Goal: Task Accomplishment & Management: Complete application form

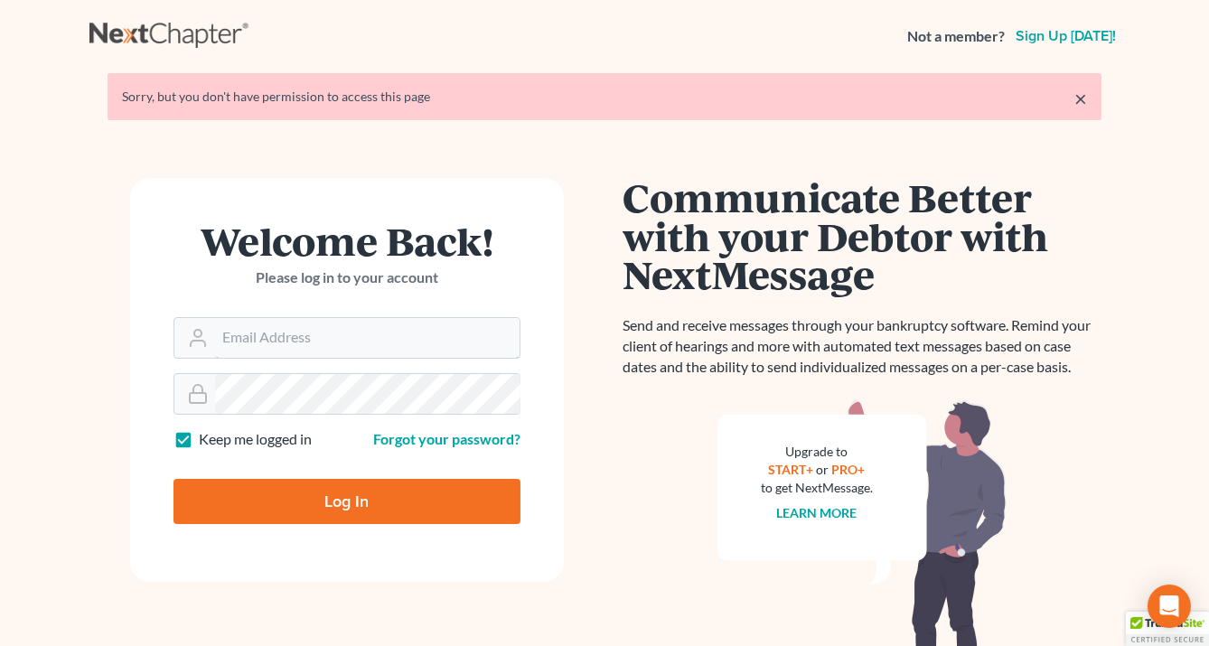
type input "[EMAIL_ADDRESS][DOMAIN_NAME]"
click at [328, 500] on input "Log In" at bounding box center [347, 501] width 347 height 45
type input "Thinking..."
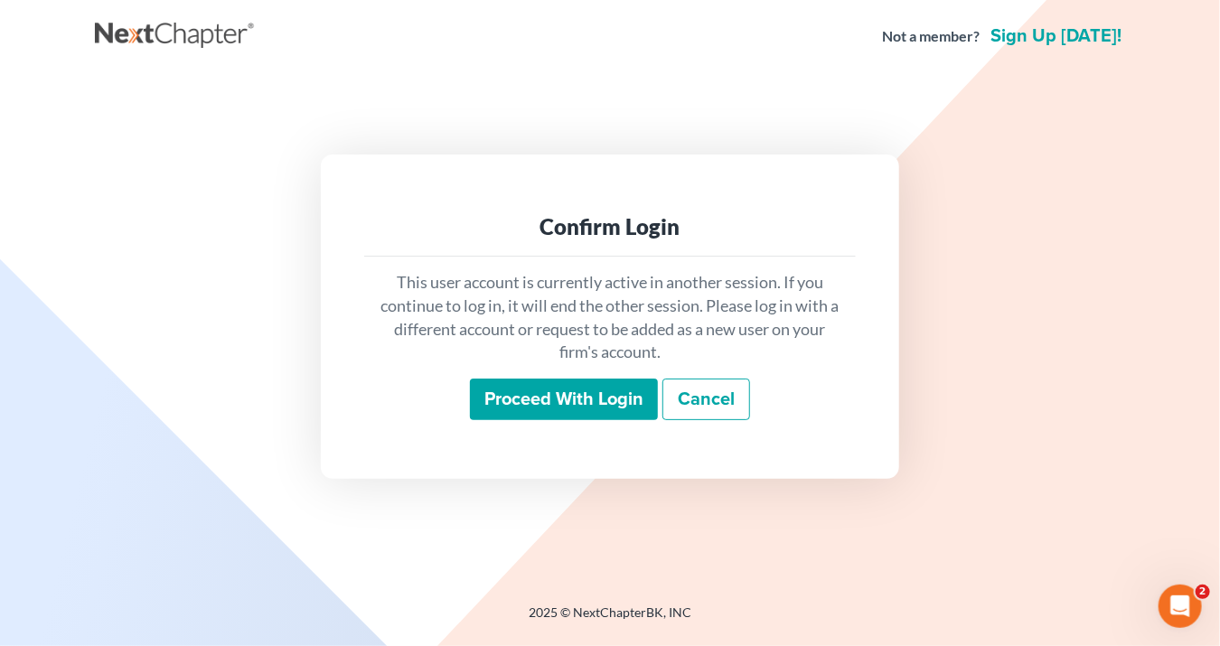
click at [552, 399] on input "Proceed with login" at bounding box center [564, 400] width 188 height 42
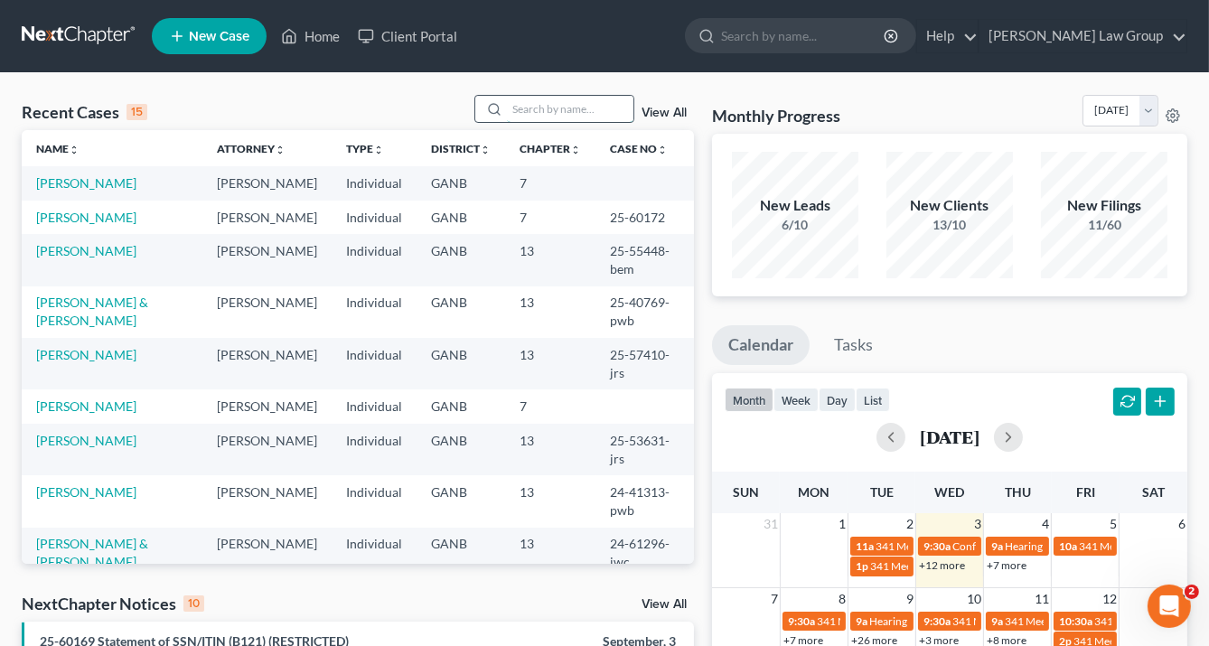
click at [532, 108] on input "search" at bounding box center [570, 109] width 127 height 26
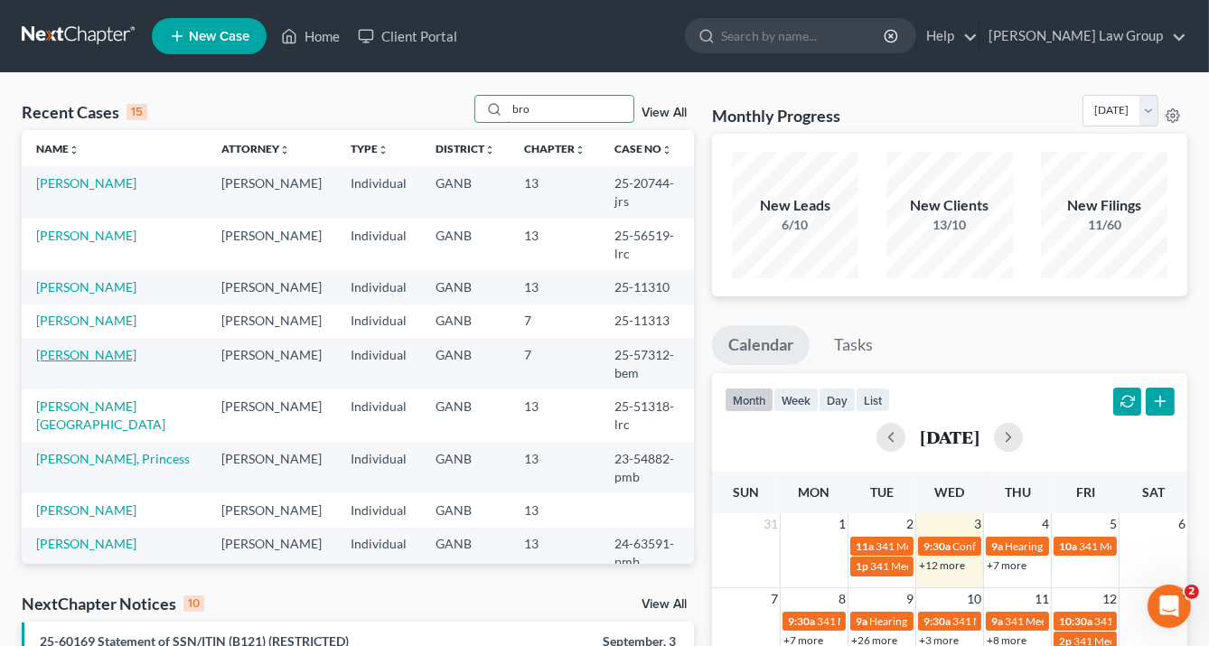
type input "bro"
click at [80, 347] on link "Brown, Cedric" at bounding box center [86, 354] width 100 height 15
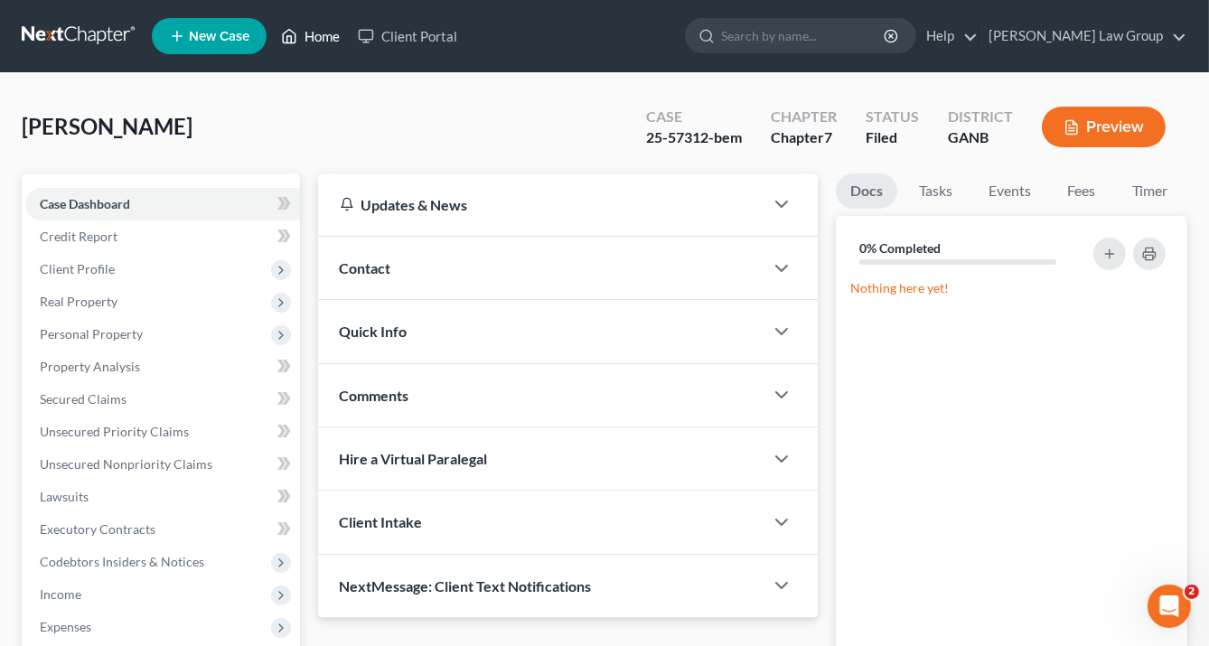
click at [334, 34] on link "Home" at bounding box center [310, 36] width 77 height 33
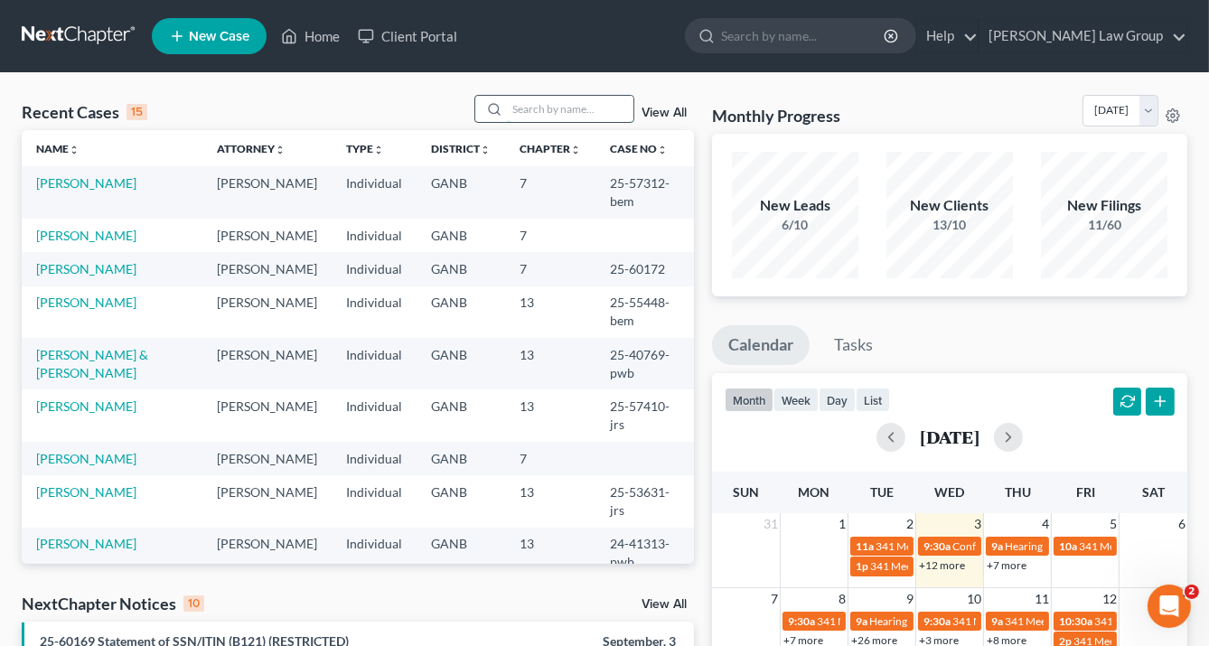
click at [527, 117] on input "search" at bounding box center [570, 109] width 127 height 26
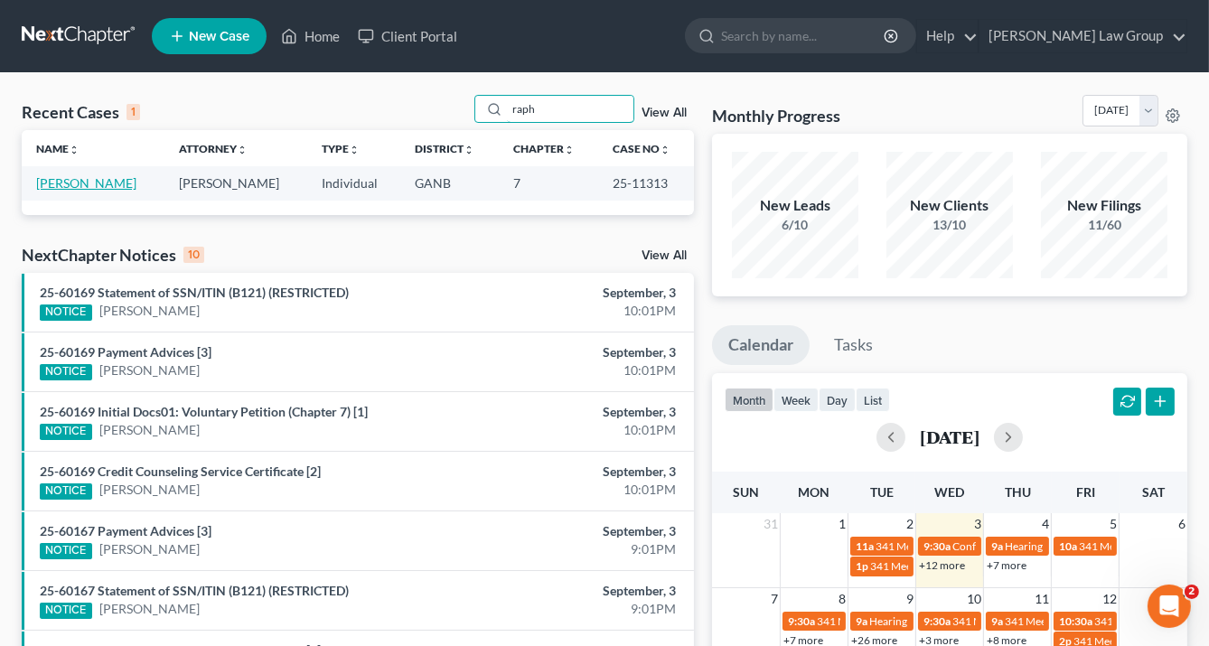
type input "raph"
click at [108, 179] on link "Brown, Raphael" at bounding box center [86, 182] width 100 height 15
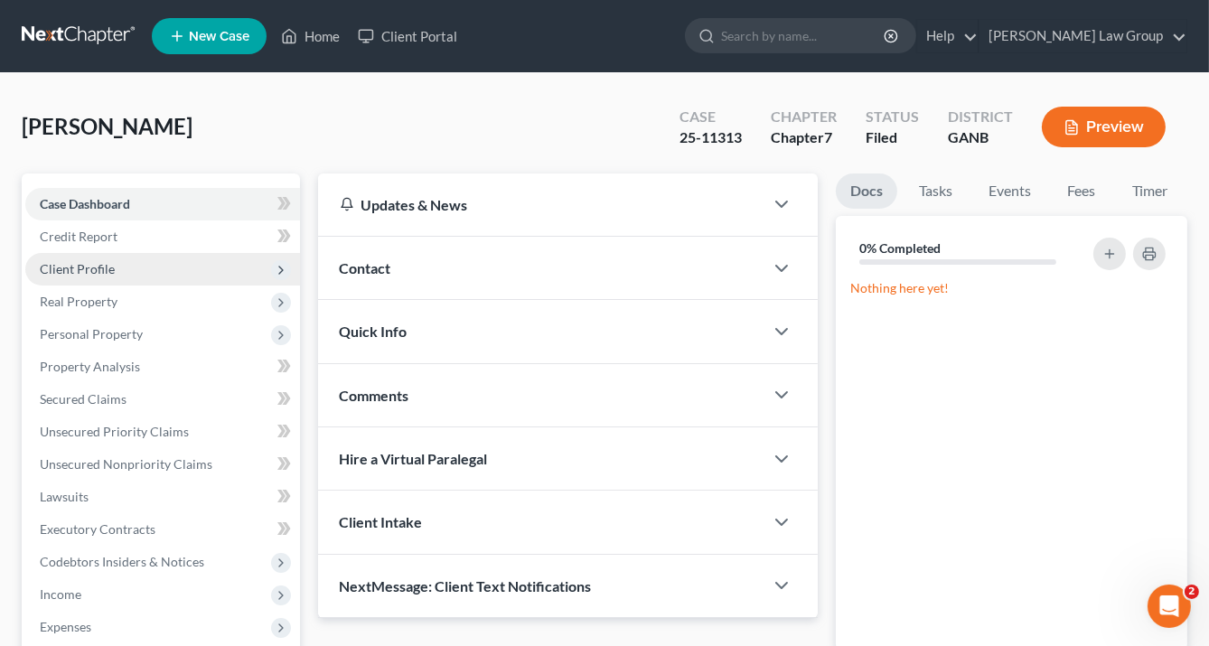
click at [87, 268] on span "Client Profile" at bounding box center [77, 268] width 75 height 15
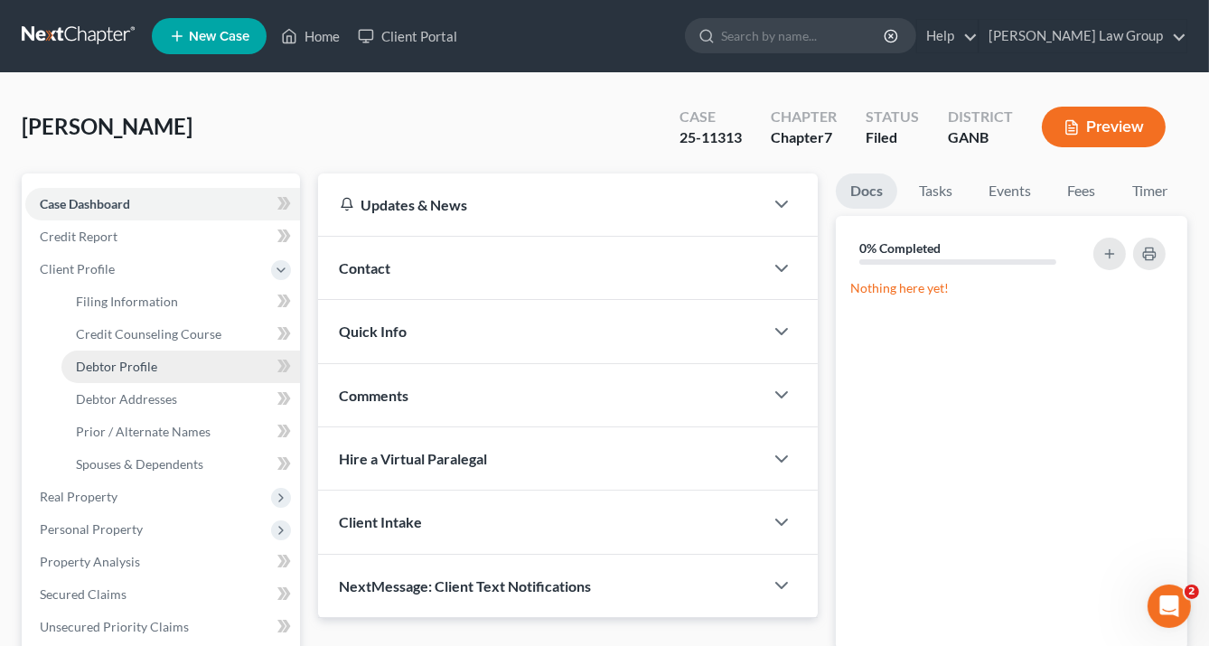
click at [135, 359] on span "Debtor Profile" at bounding box center [116, 366] width 81 height 15
select select "0"
select select "3"
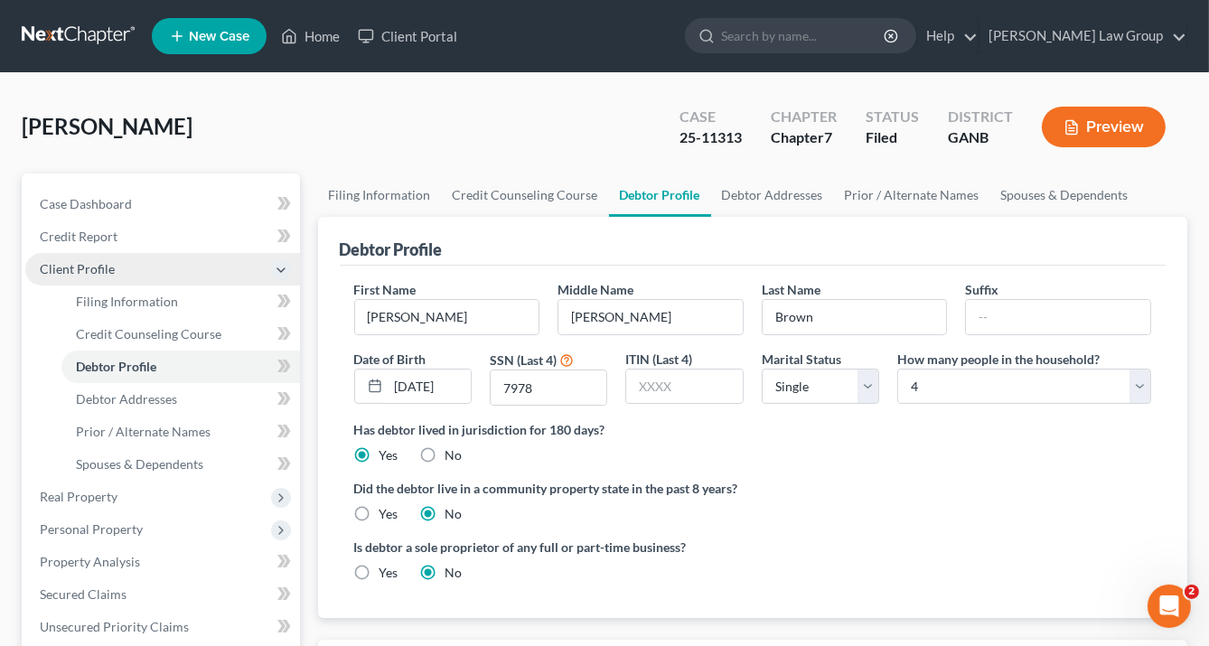
click at [102, 261] on span "Client Profile" at bounding box center [77, 268] width 75 height 15
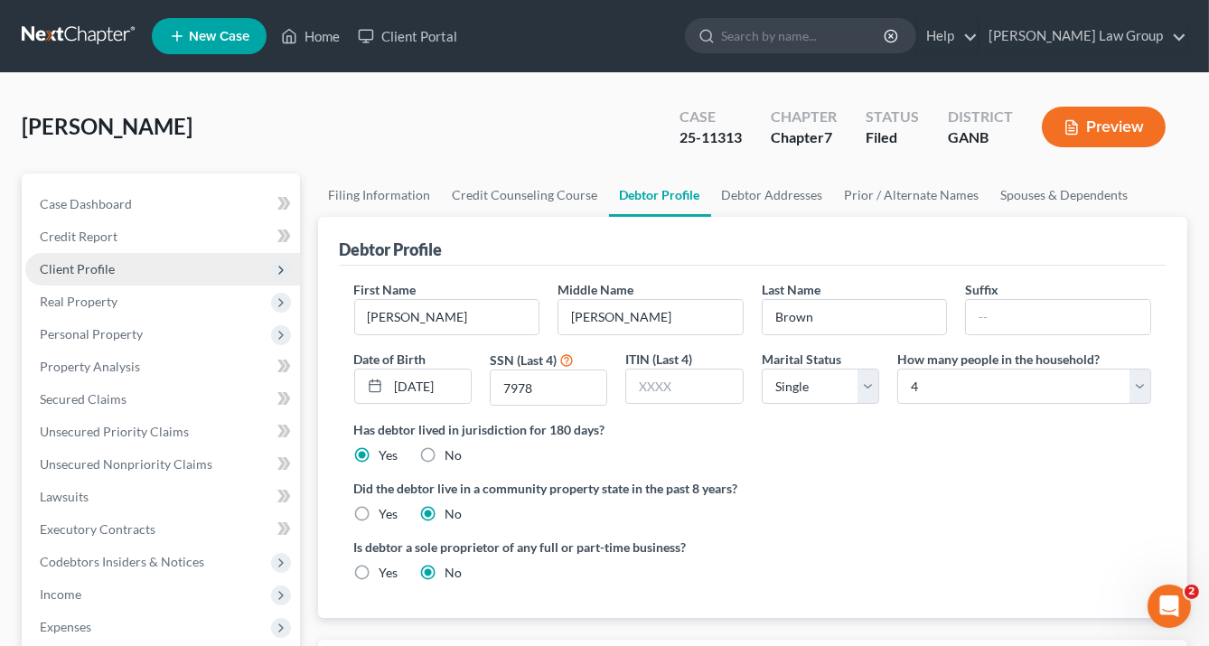
click at [107, 268] on span "Client Profile" at bounding box center [77, 268] width 75 height 15
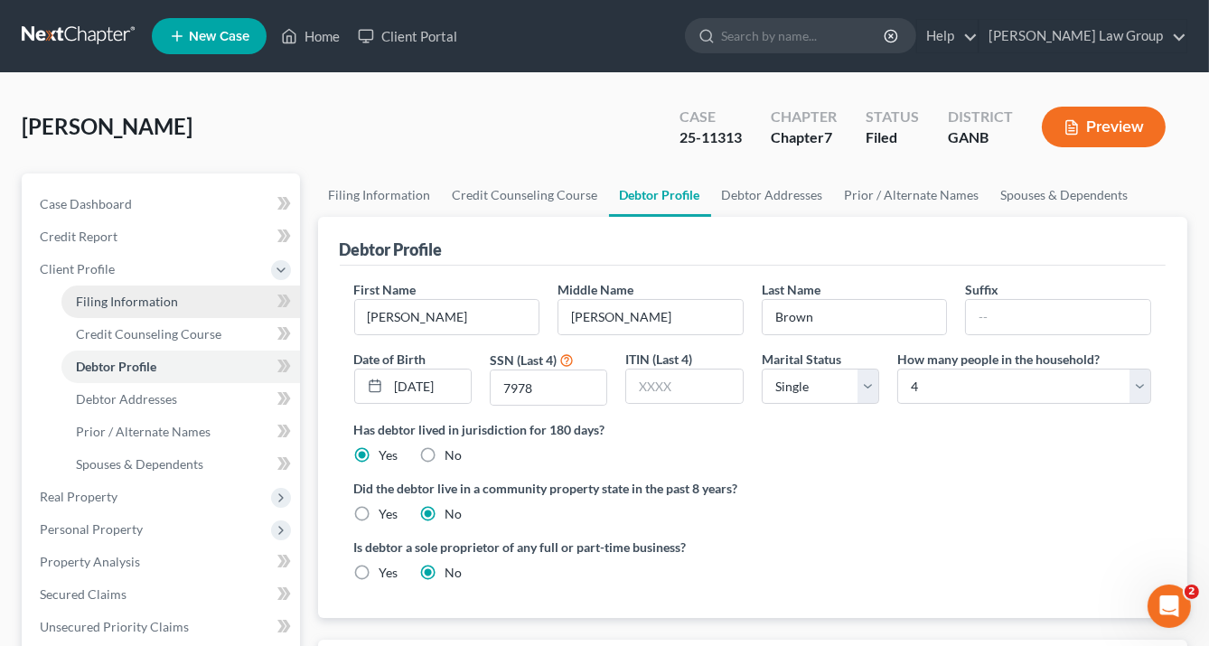
click at [118, 295] on span "Filing Information" at bounding box center [127, 301] width 102 height 15
select select "1"
select select "0"
select select "10"
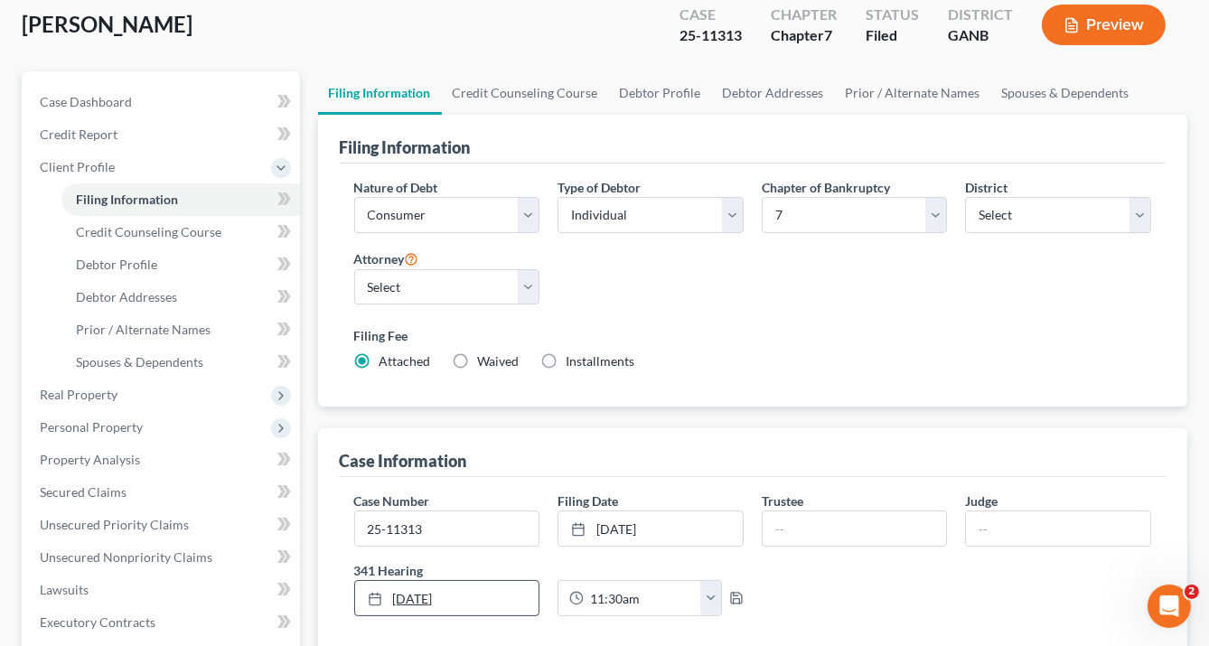
scroll to position [145, 0]
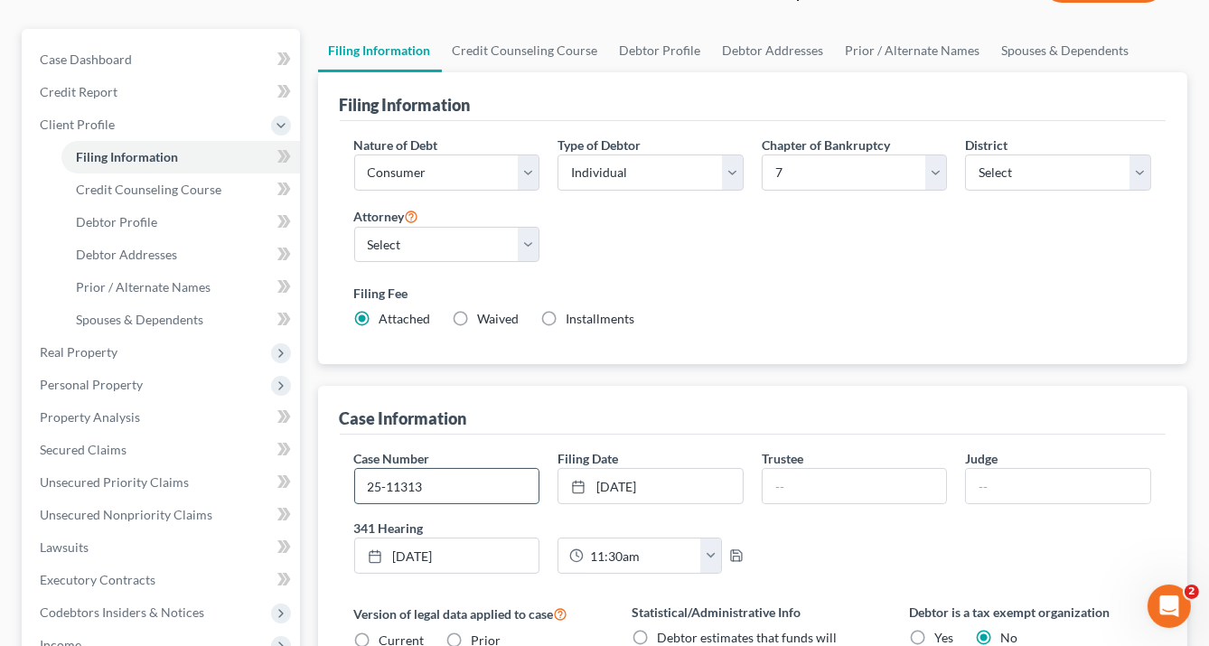
click at [430, 487] on input "25-11313" at bounding box center [447, 486] width 184 height 34
type input "25-11313-pmb"
click at [778, 478] on input "text" at bounding box center [855, 486] width 184 height 34
type input "Griffin E. Howell III"
click at [1001, 479] on input "text" at bounding box center [1058, 486] width 184 height 34
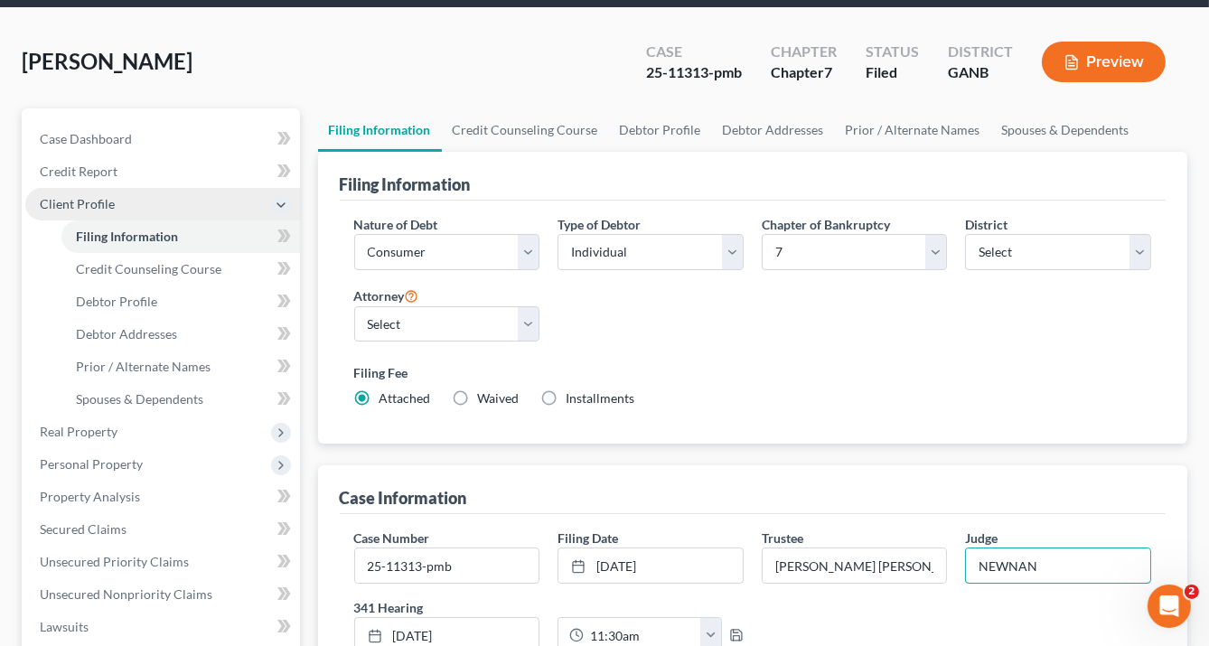
scroll to position [0, 0]
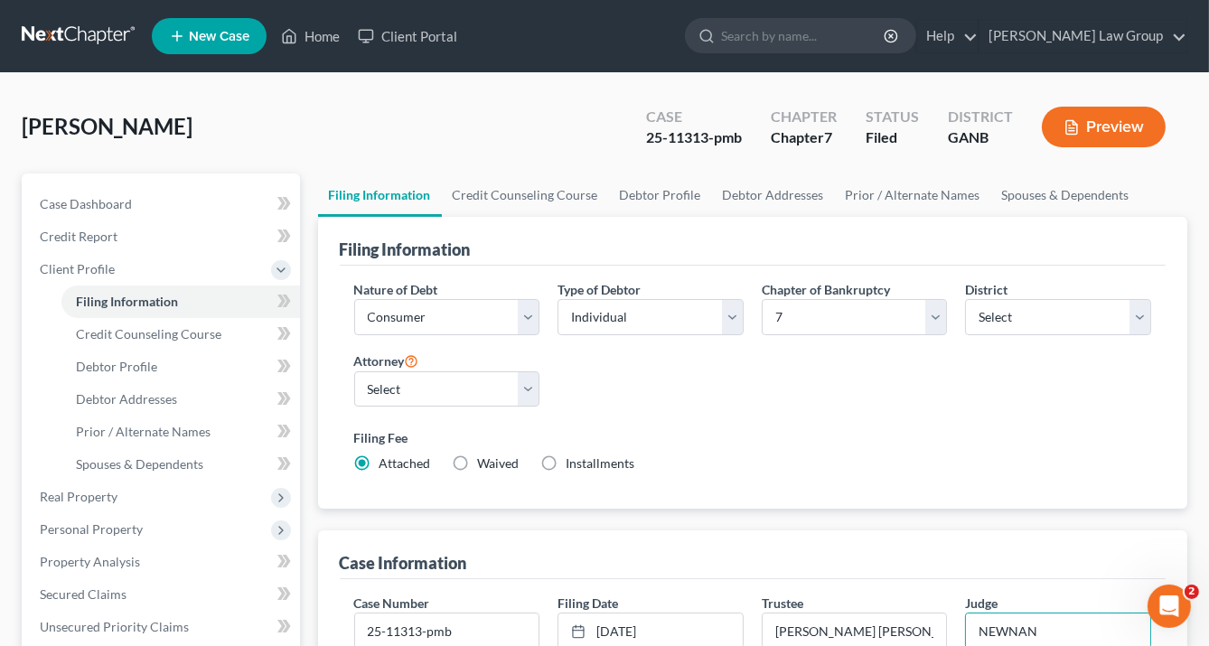
type input "NEWNAN"
click at [325, 31] on link "Home" at bounding box center [310, 36] width 77 height 33
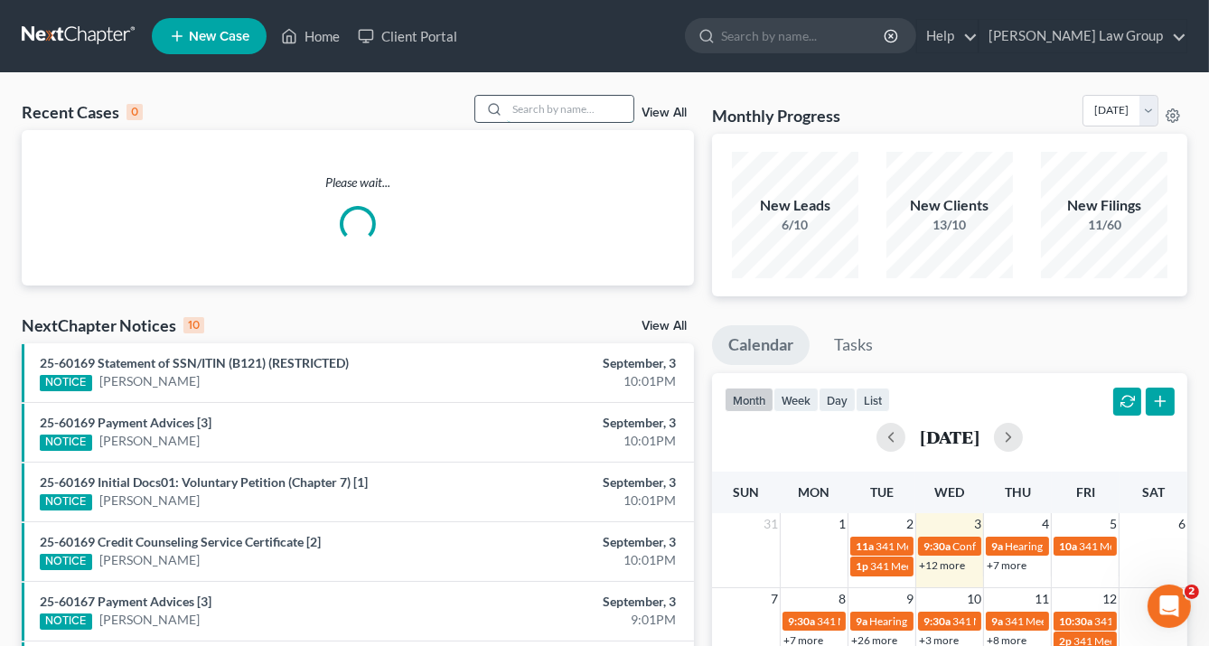
click at [552, 113] on input "search" at bounding box center [570, 109] width 127 height 26
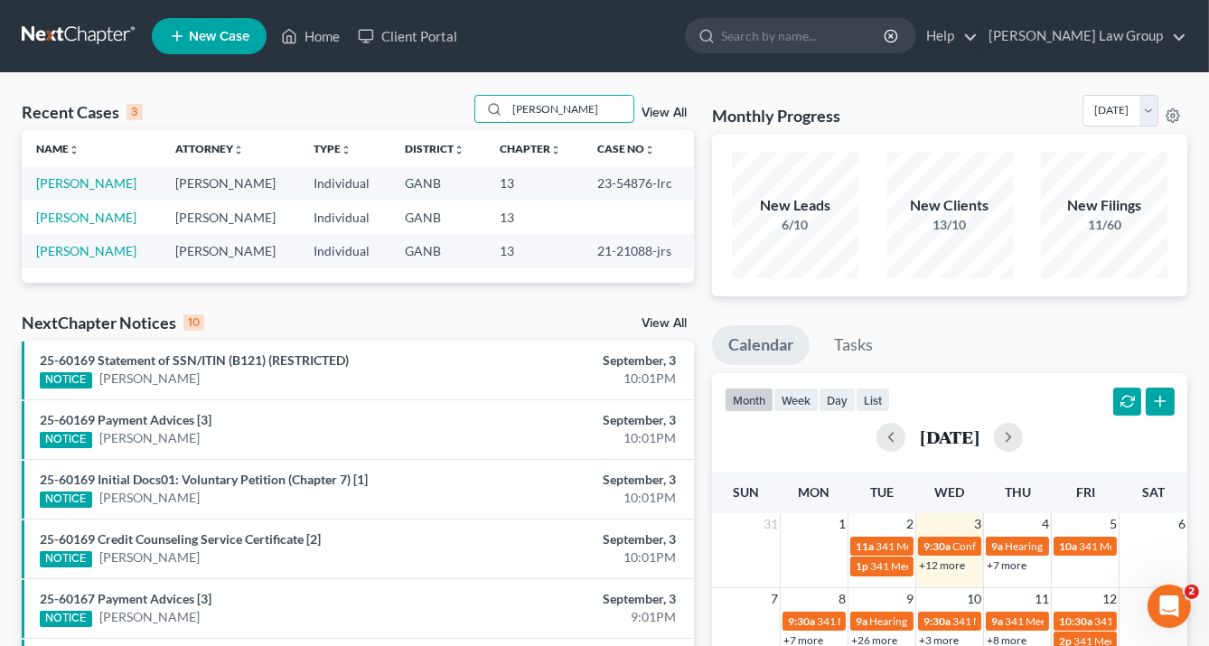
type input "eugene"
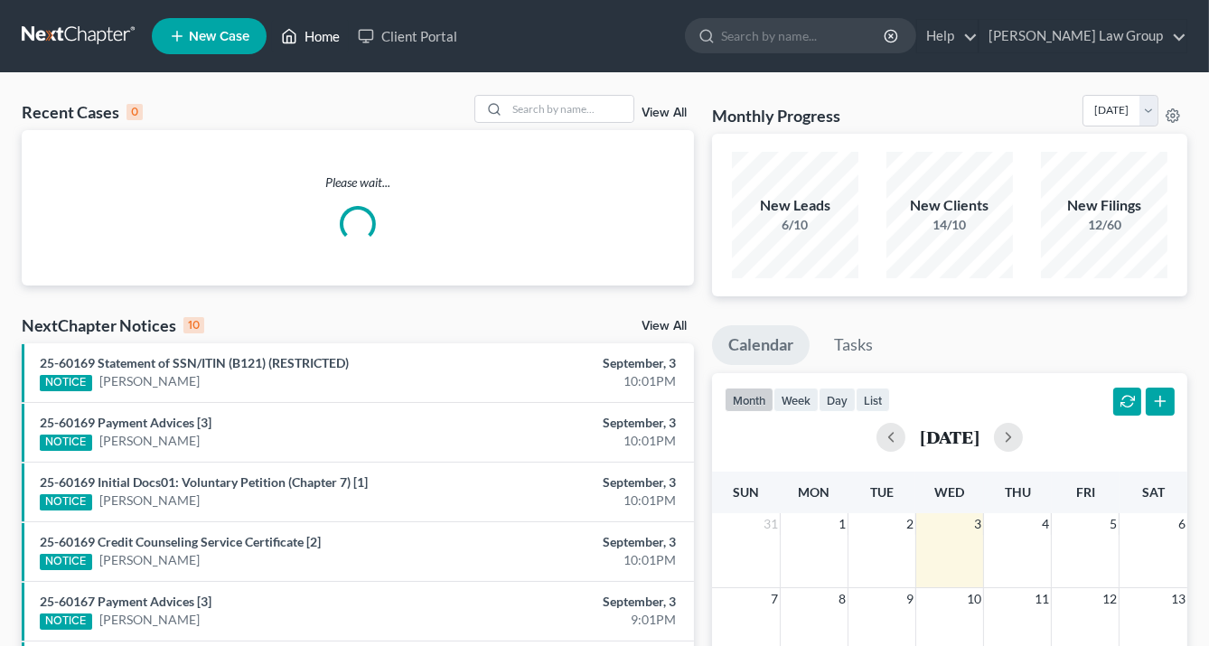
click at [318, 39] on link "Home" at bounding box center [310, 36] width 77 height 33
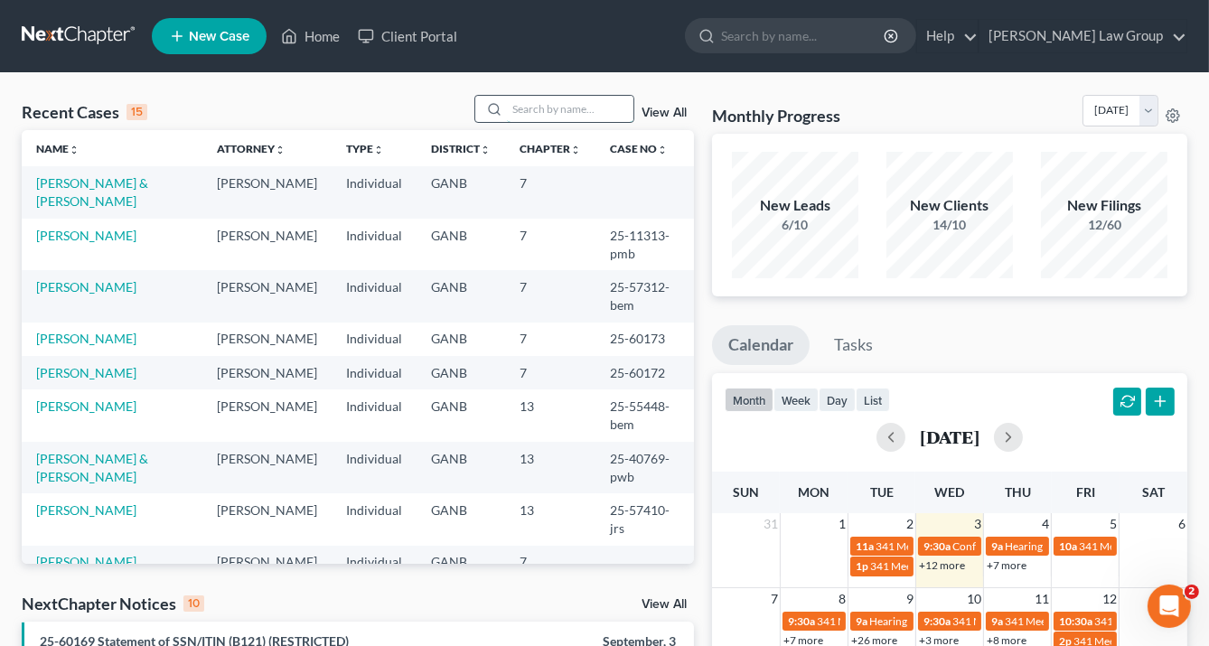
click at [522, 109] on input "search" at bounding box center [570, 109] width 127 height 26
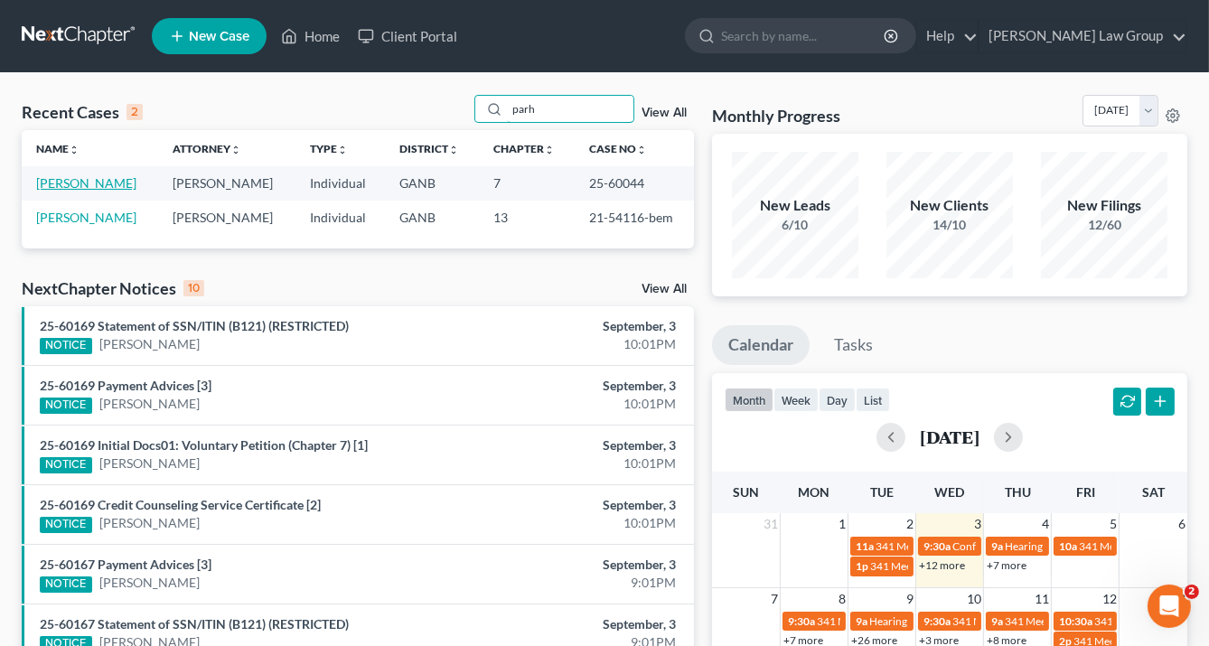
type input "parh"
click at [96, 183] on link "Parham, Corinna" at bounding box center [86, 182] width 100 height 15
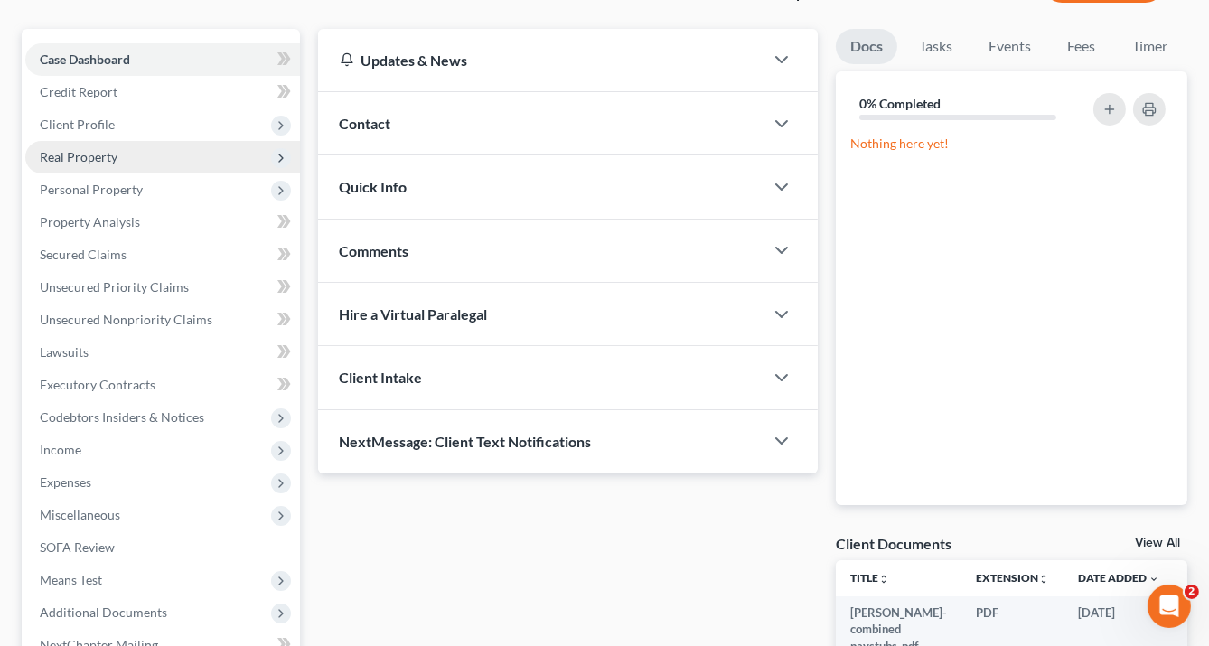
scroll to position [344, 0]
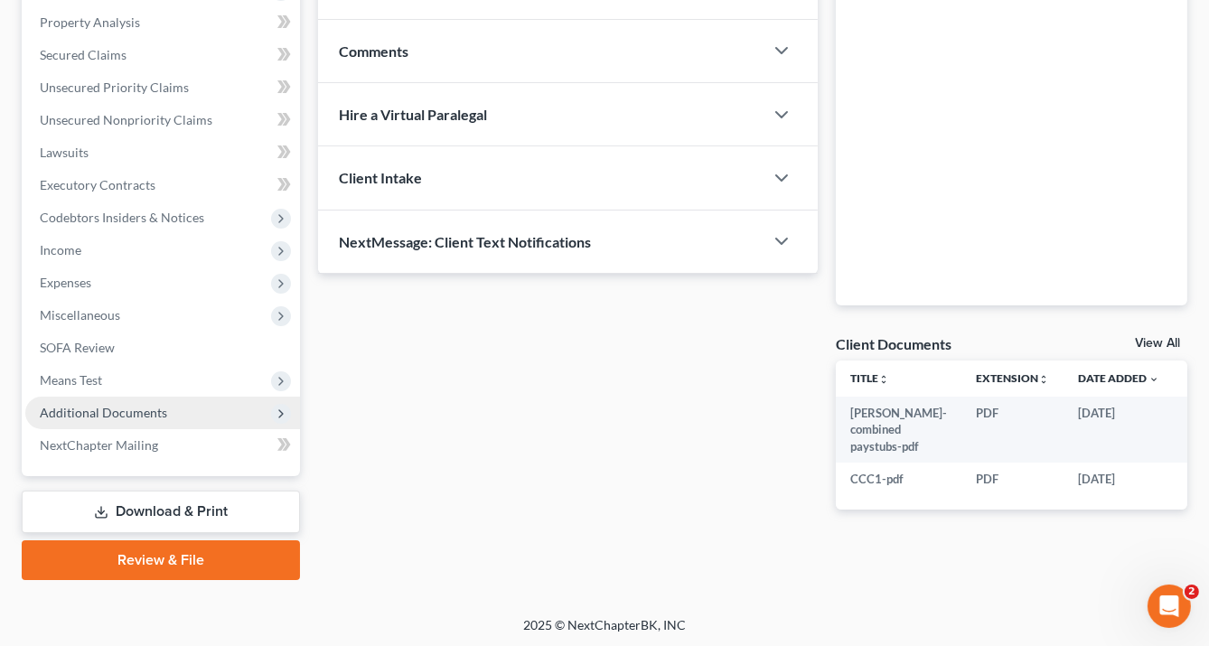
click at [174, 415] on span "Additional Documents" at bounding box center [162, 413] width 275 height 33
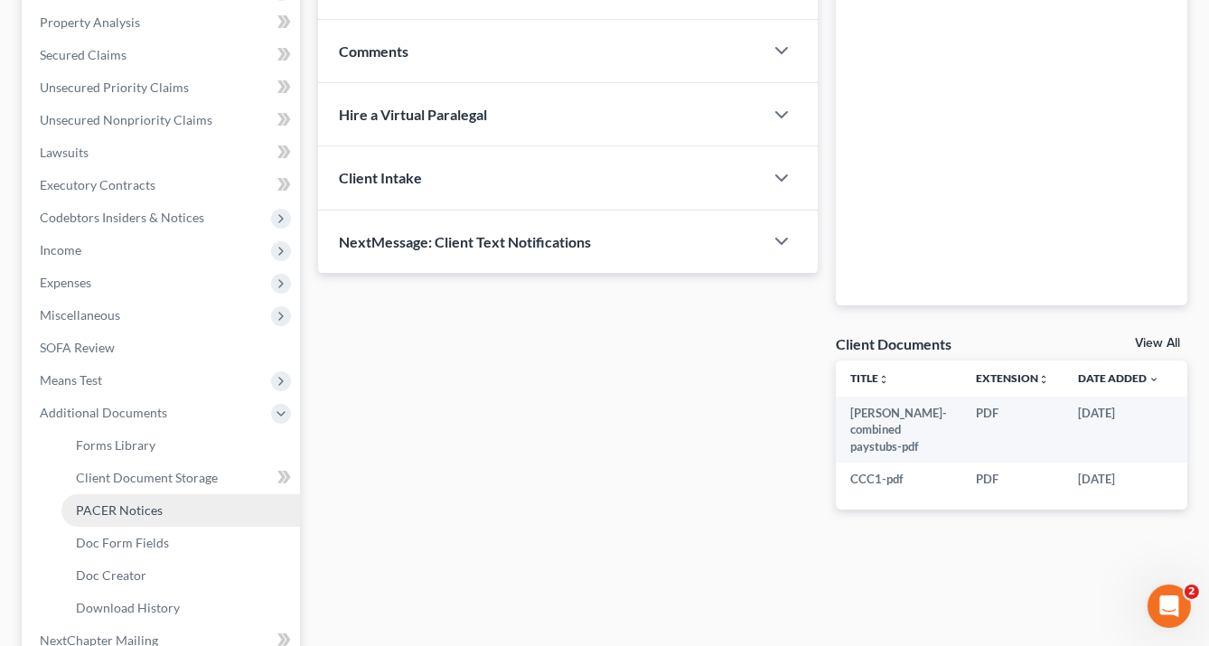
click at [128, 503] on span "PACER Notices" at bounding box center [119, 510] width 87 height 15
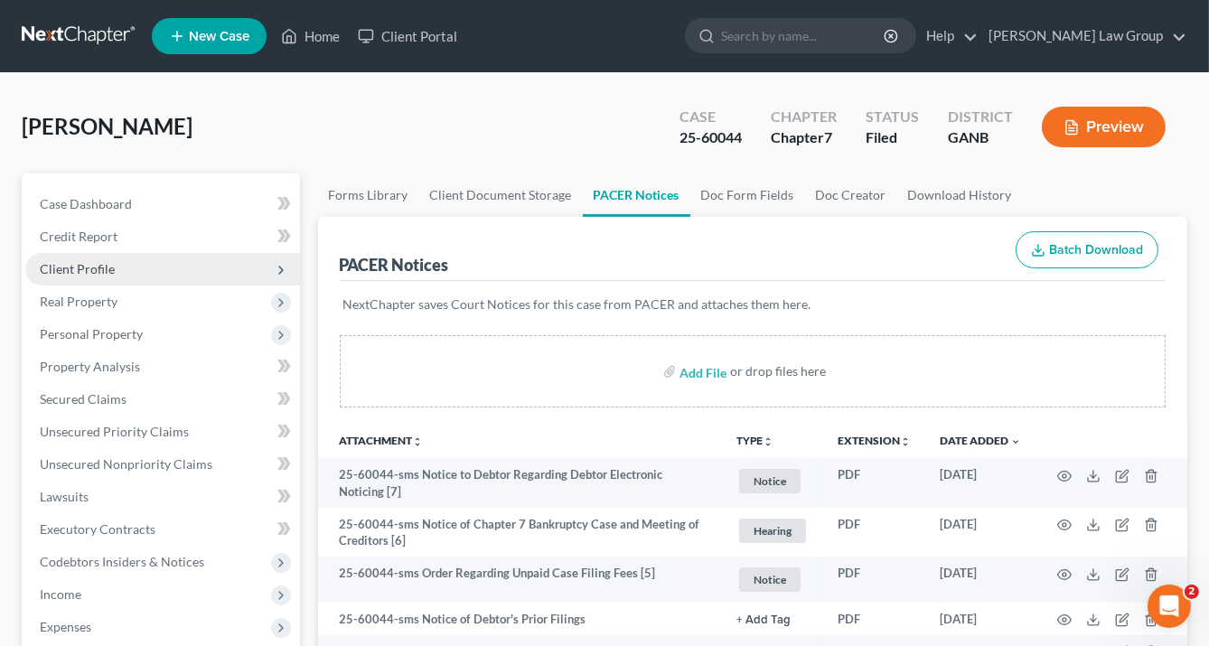
click at [108, 262] on span "Client Profile" at bounding box center [77, 268] width 75 height 15
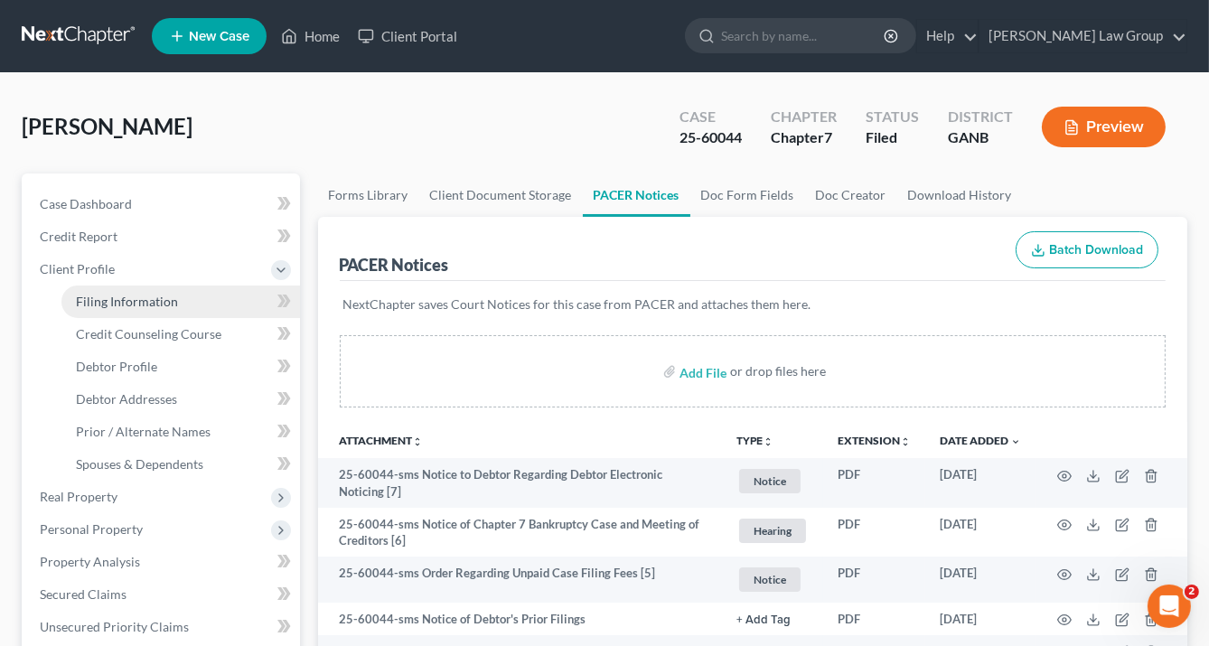
click at [125, 295] on span "Filing Information" at bounding box center [127, 301] width 102 height 15
select select "1"
select select "0"
select select "10"
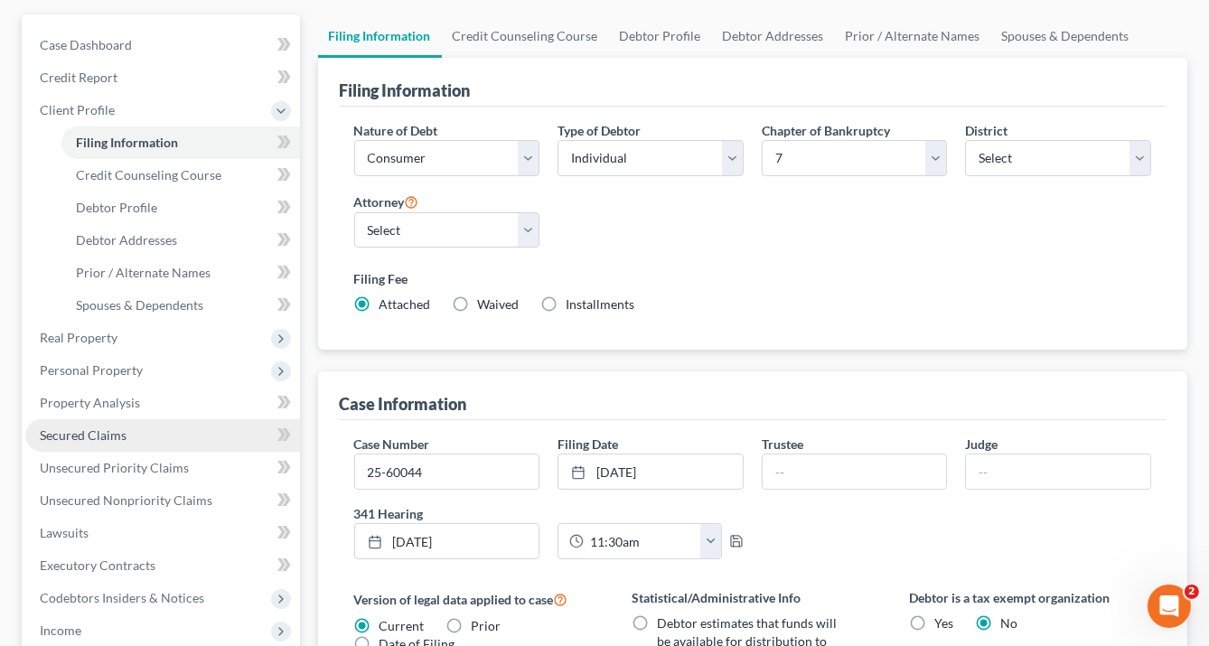
scroll to position [217, 0]
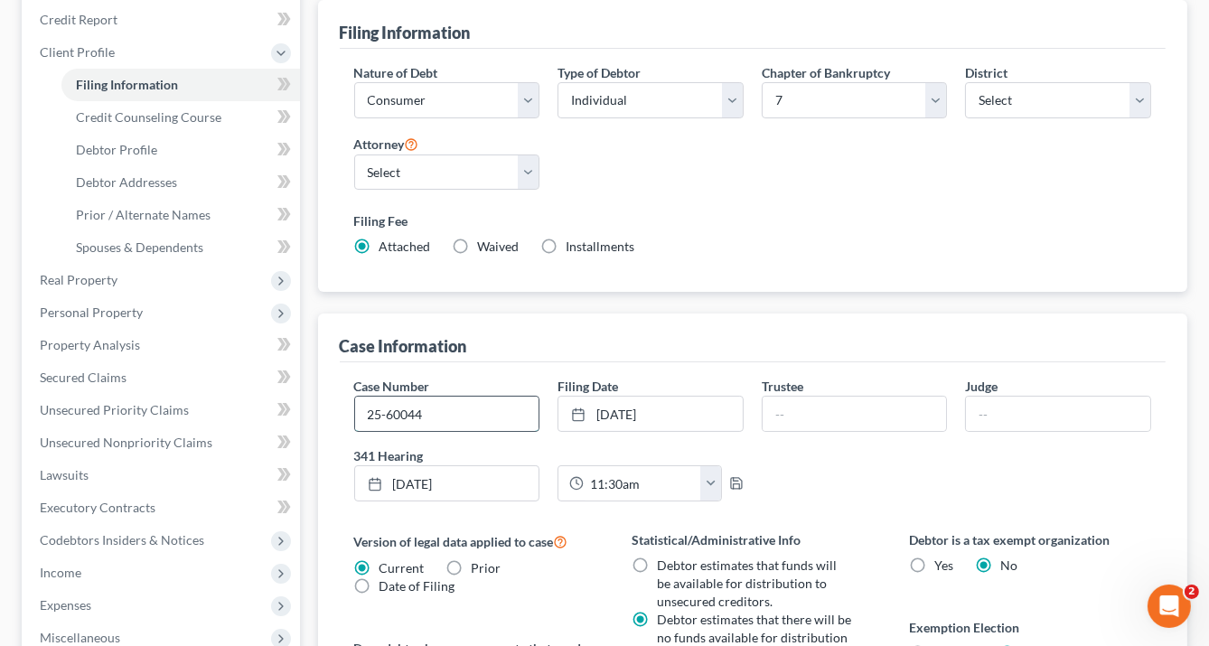
click at [429, 408] on input "25-60044" at bounding box center [447, 414] width 184 height 34
type input "25-60044-sms"
click at [812, 410] on input "text" at bounding box center [855, 414] width 184 height 34
click at [783, 414] on input "text" at bounding box center [855, 414] width 184 height 34
type input "Cathy L. Scarver"
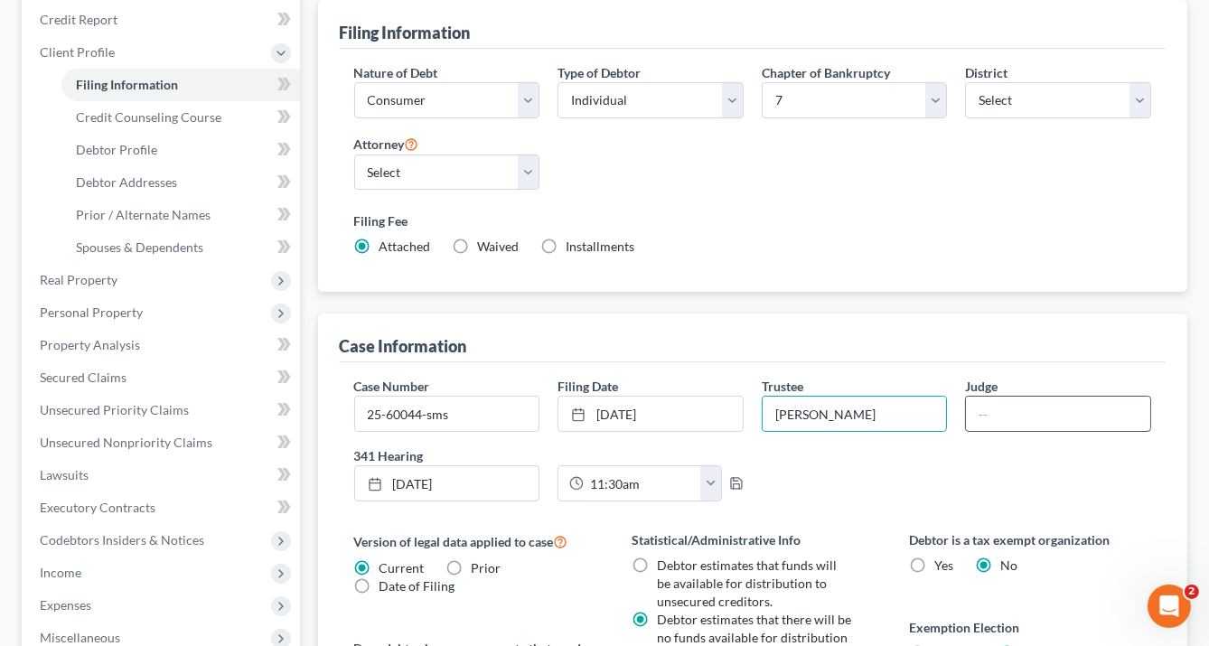
click at [993, 409] on input "text" at bounding box center [1058, 414] width 184 height 34
drag, startPoint x: 986, startPoint y: 409, endPoint x: 998, endPoint y: 405, distance: 12.6
click at [986, 409] on input "text" at bounding box center [1058, 414] width 184 height 34
type input "ATLANTA"
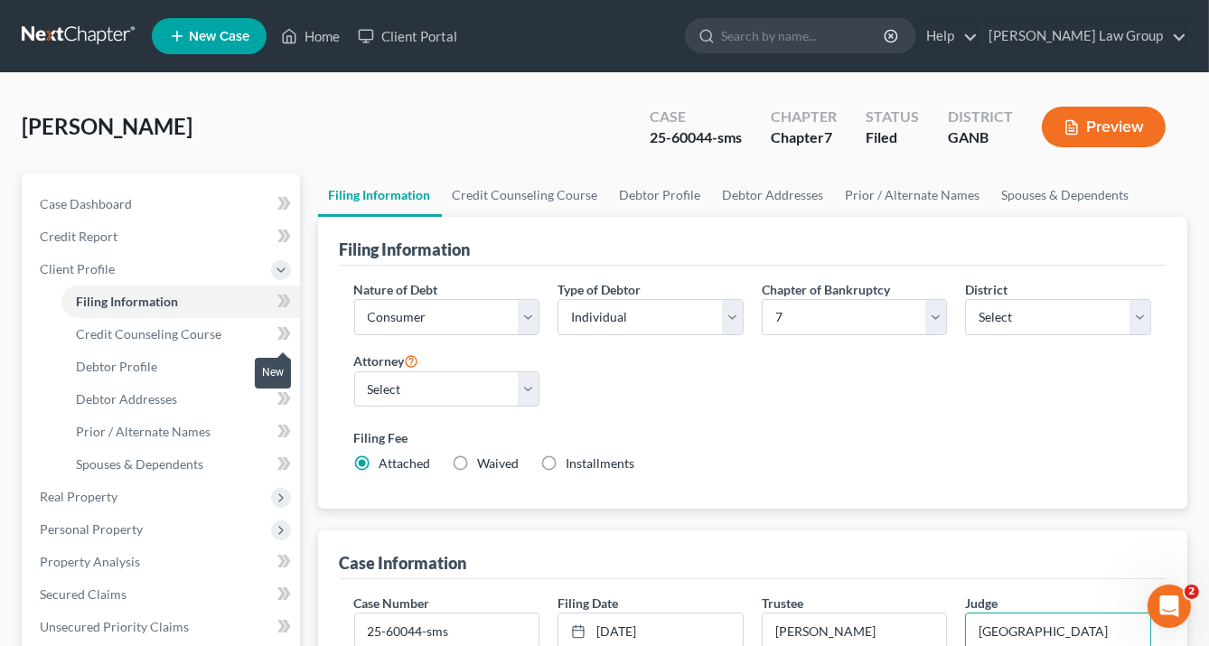
scroll to position [0, 0]
click at [321, 38] on link "Home" at bounding box center [310, 36] width 77 height 33
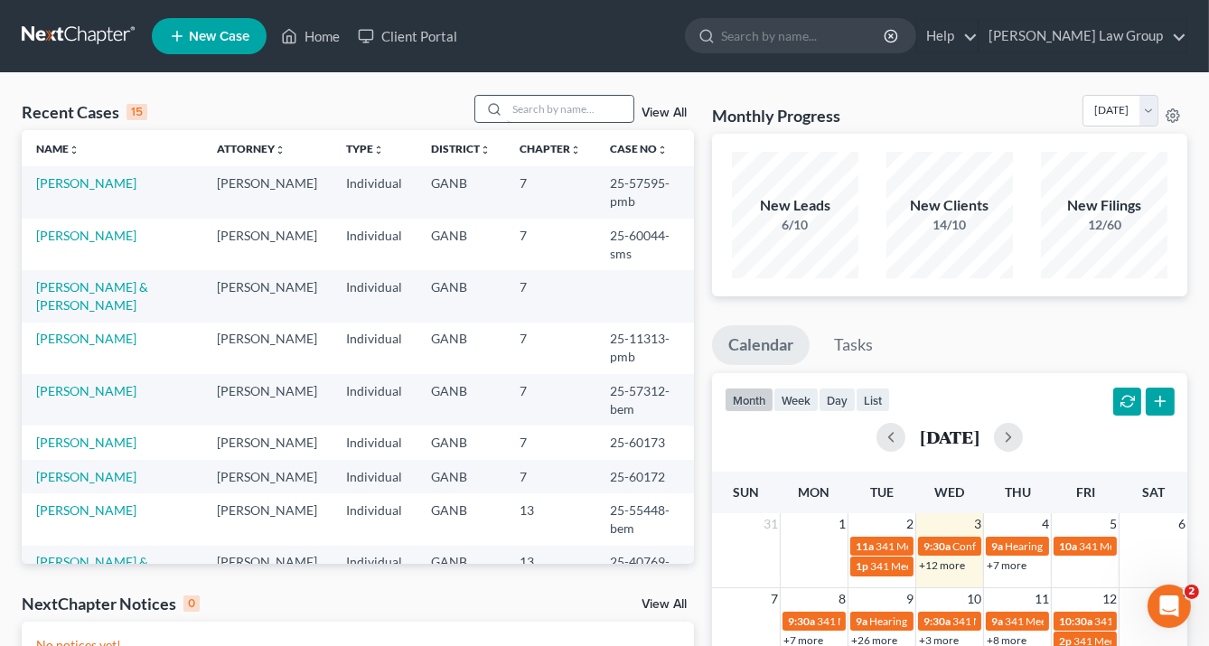
click at [562, 110] on input "search" at bounding box center [570, 109] width 127 height 26
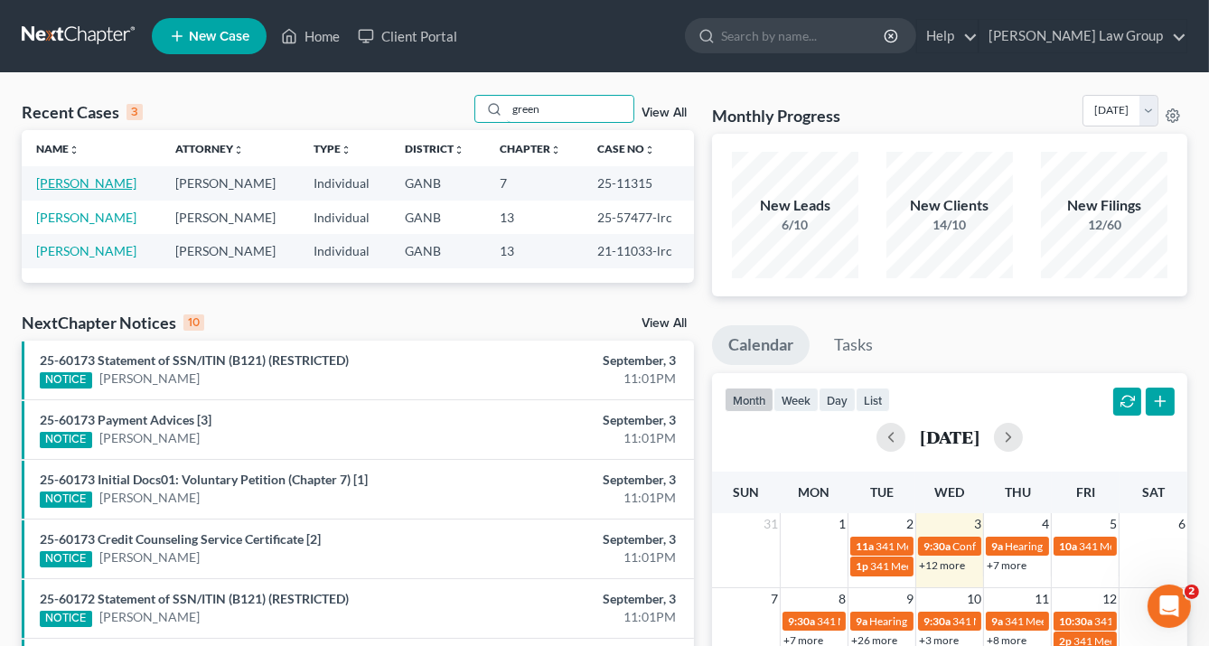
type input "green"
click at [70, 183] on link "Greenwood, Daria" at bounding box center [86, 182] width 100 height 15
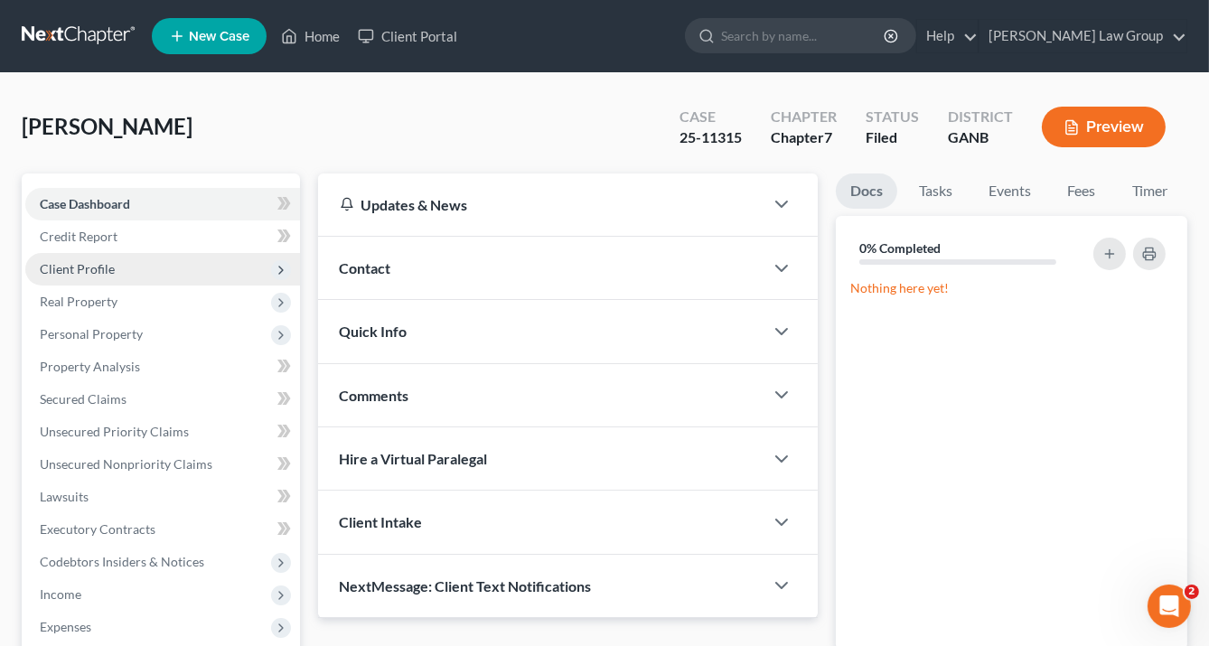
click at [108, 271] on span "Client Profile" at bounding box center [77, 268] width 75 height 15
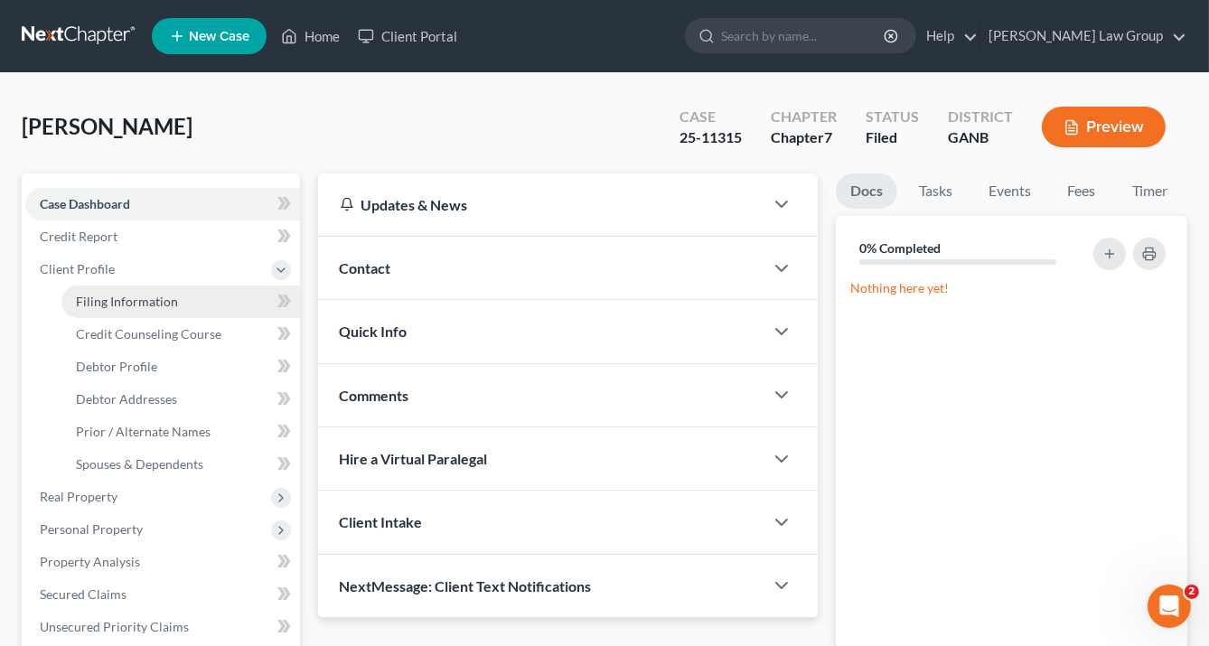
click at [125, 307] on span "Filing Information" at bounding box center [127, 301] width 102 height 15
select select "1"
select select "0"
select select "19"
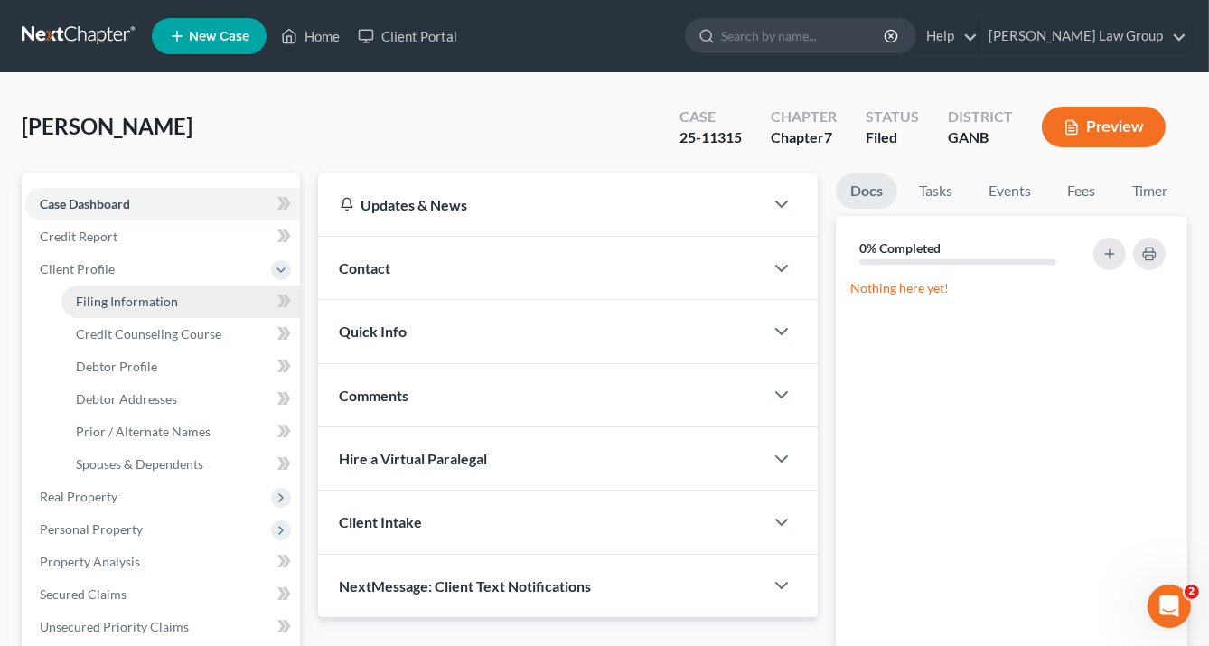
select select "0"
select select "10"
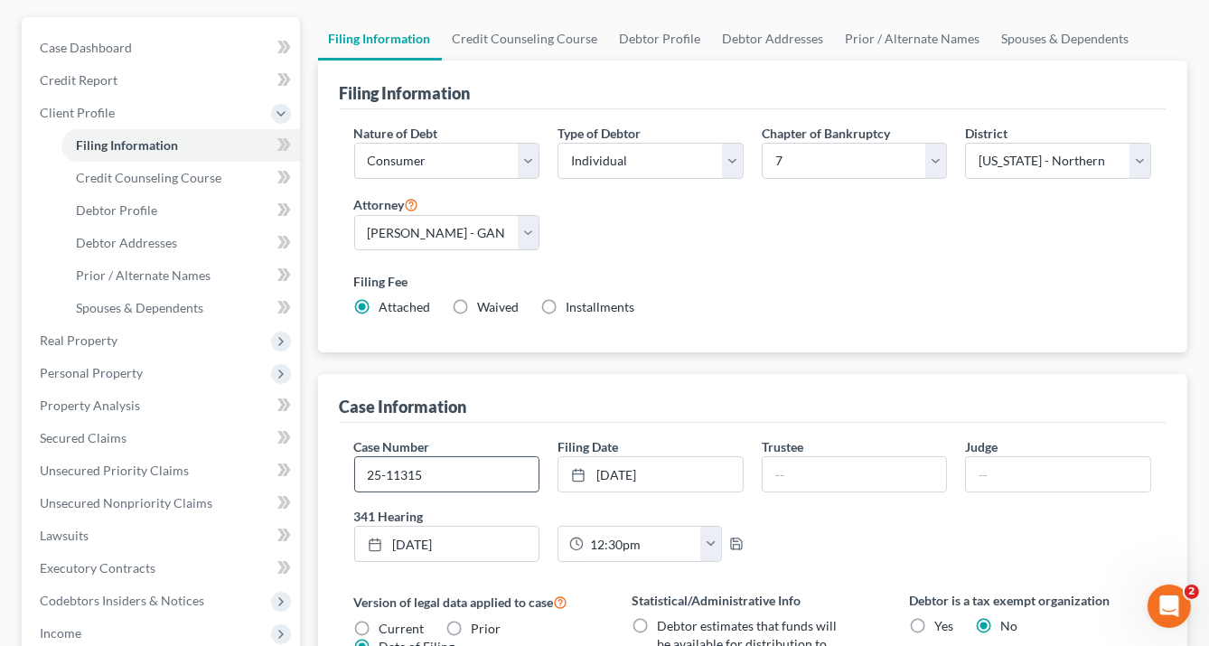
scroll to position [217, 0]
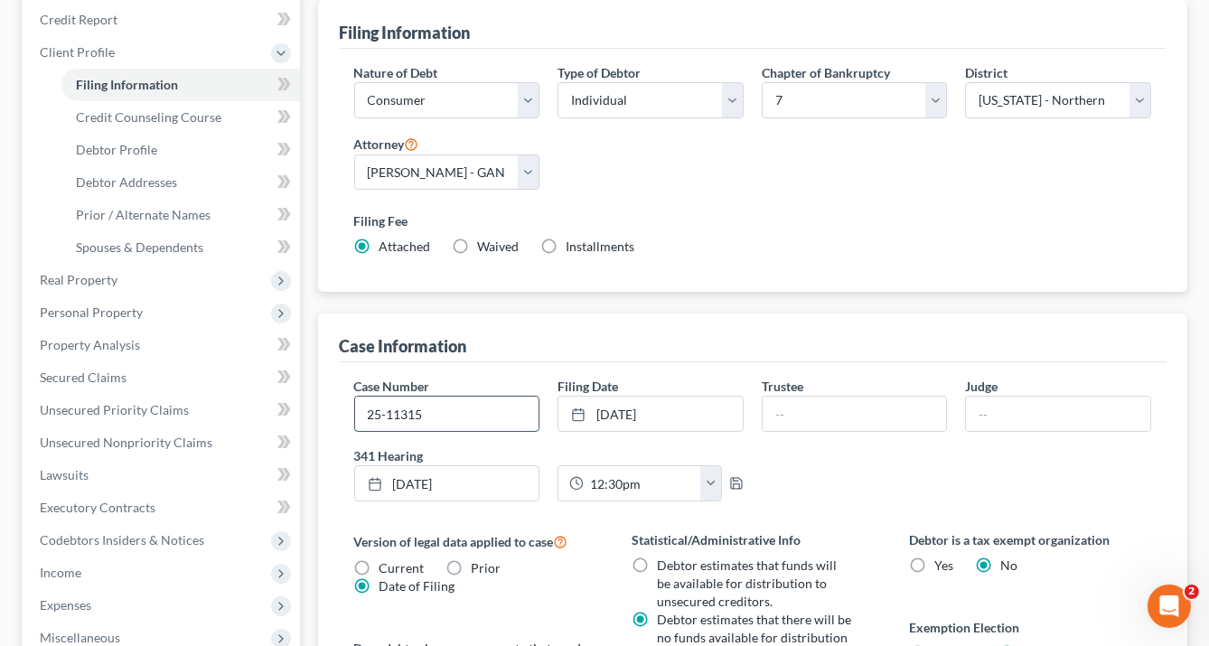
click at [434, 404] on input "25-11315" at bounding box center [447, 414] width 184 height 34
type input "25-11315-pmb"
click at [791, 427] on input "text" at bounding box center [855, 414] width 184 height 34
click at [782, 409] on input "text" at bounding box center [855, 414] width 184 height 34
type input "Griffin E. Howell III"
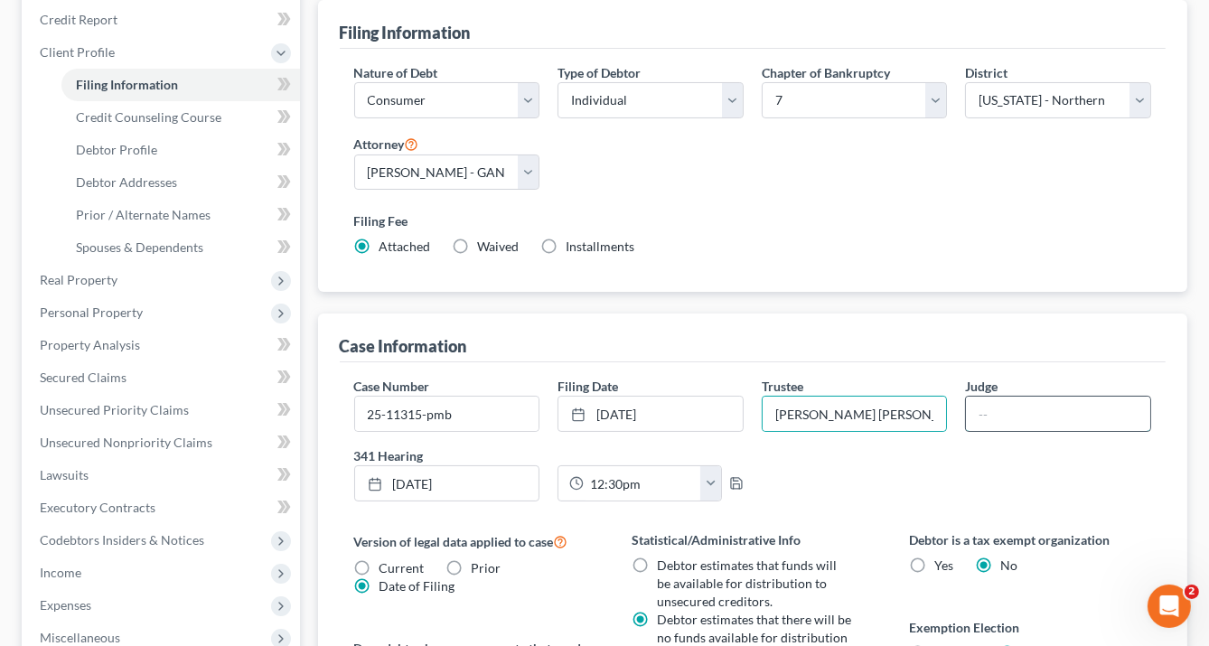
click at [988, 406] on input "text" at bounding box center [1058, 414] width 184 height 34
type input "ATLANTA"
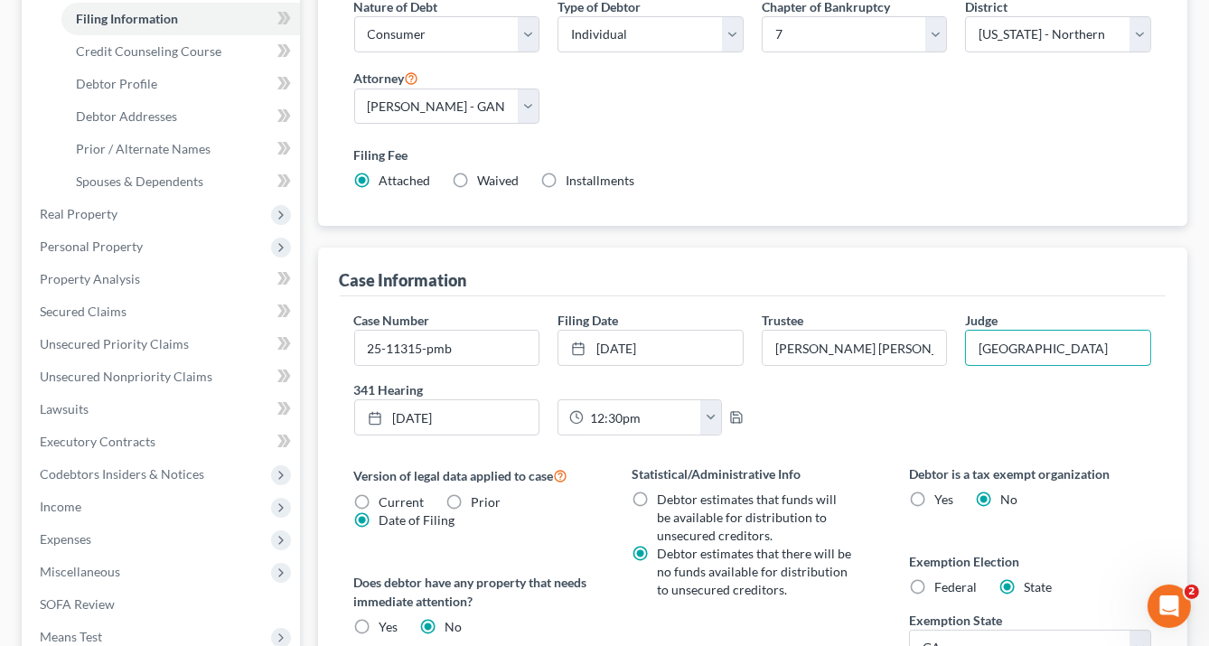
scroll to position [0, 0]
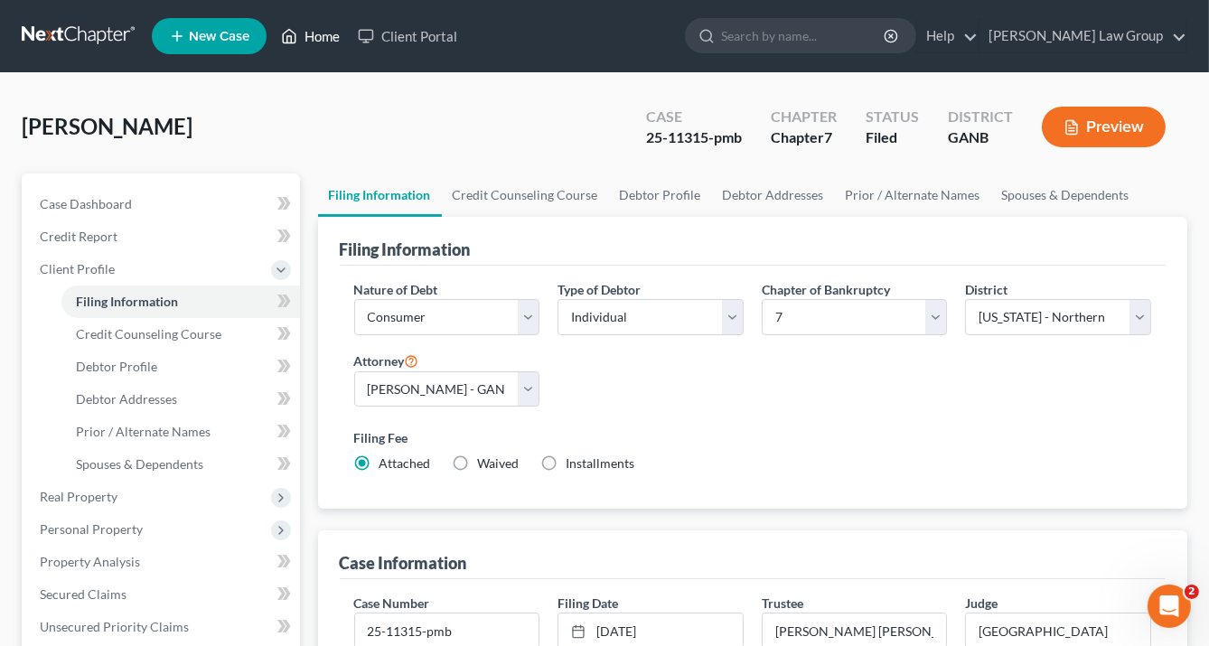
click at [314, 38] on link "Home" at bounding box center [310, 36] width 77 height 33
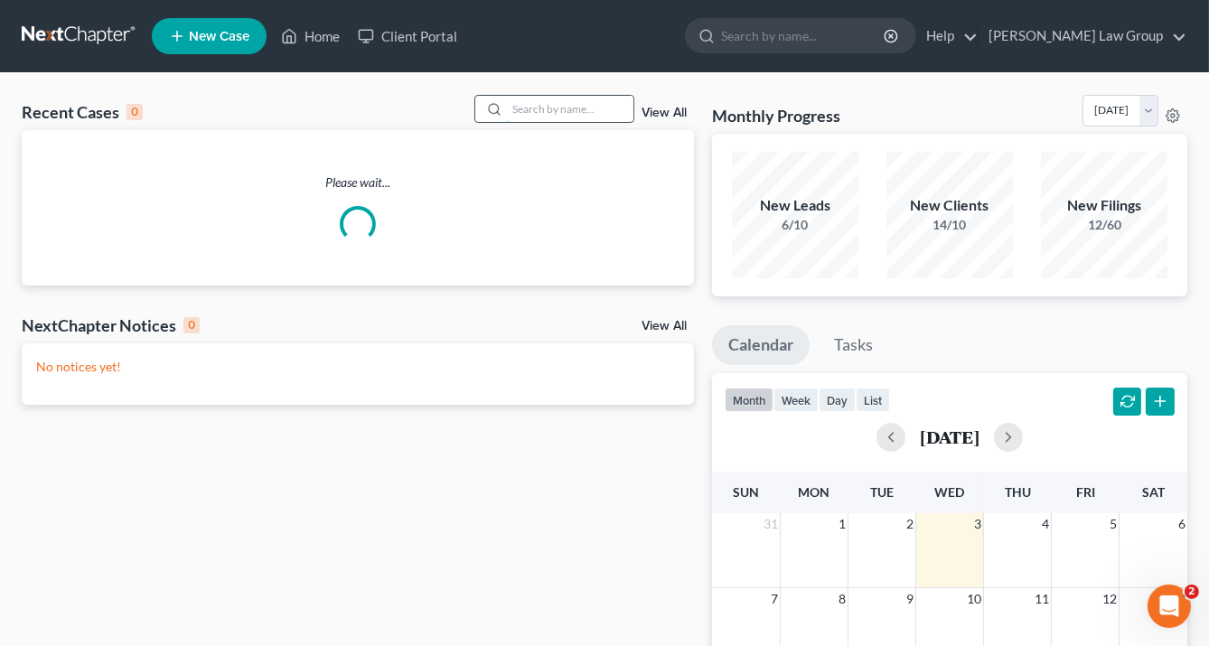
click at [522, 108] on input "search" at bounding box center [570, 109] width 127 height 26
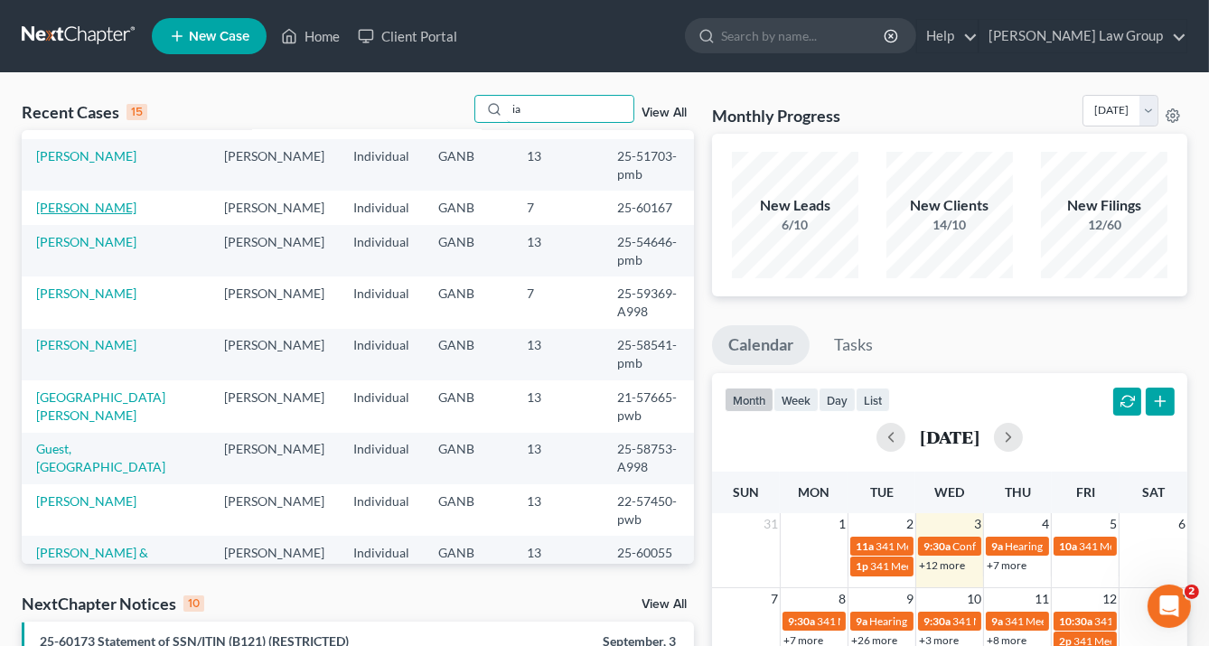
scroll to position [395, 0]
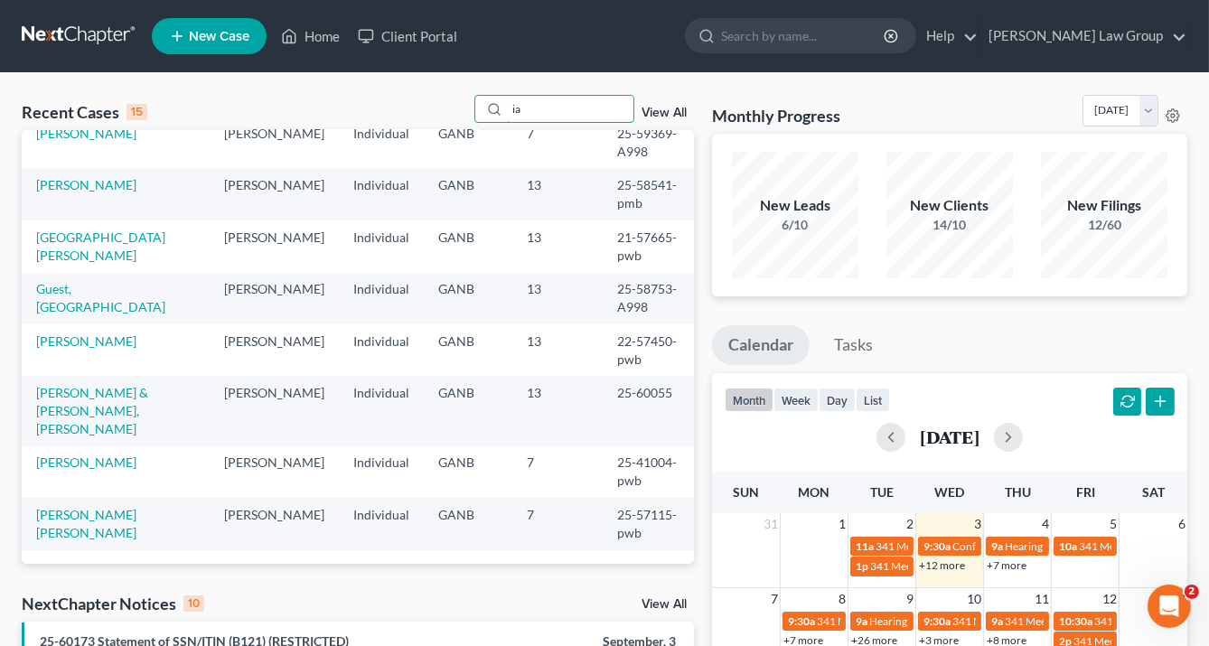
type input "ia"
click at [123, 419] on td "Iacopelli, Kimberly & Lacopelli, Michael" at bounding box center [116, 411] width 188 height 70
click at [119, 413] on link "Iacopelli, Kimberly & Lacopelli, Michael" at bounding box center [92, 411] width 112 height 52
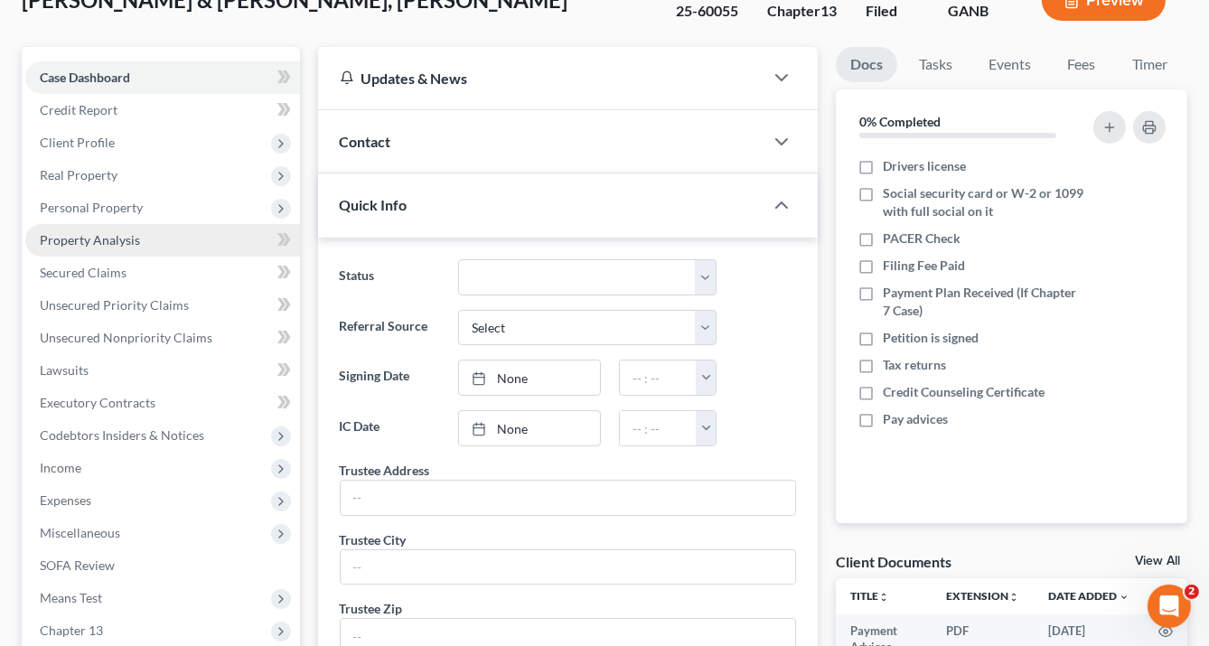
scroll to position [72, 0]
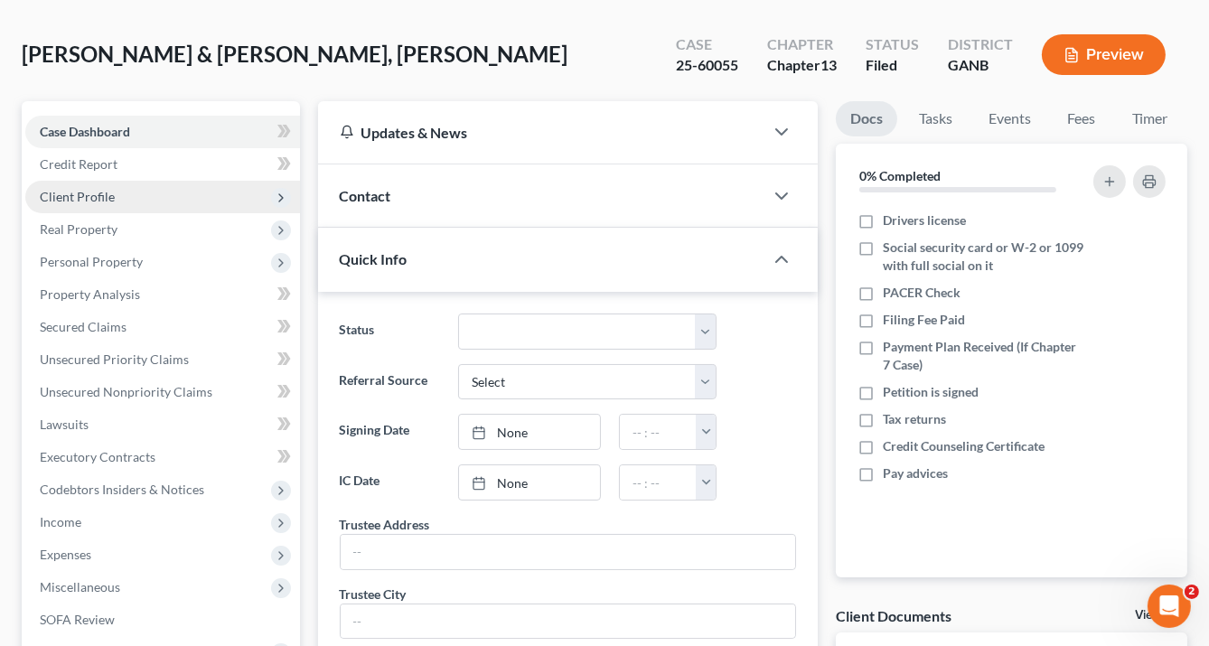
click at [99, 197] on span "Client Profile" at bounding box center [77, 196] width 75 height 15
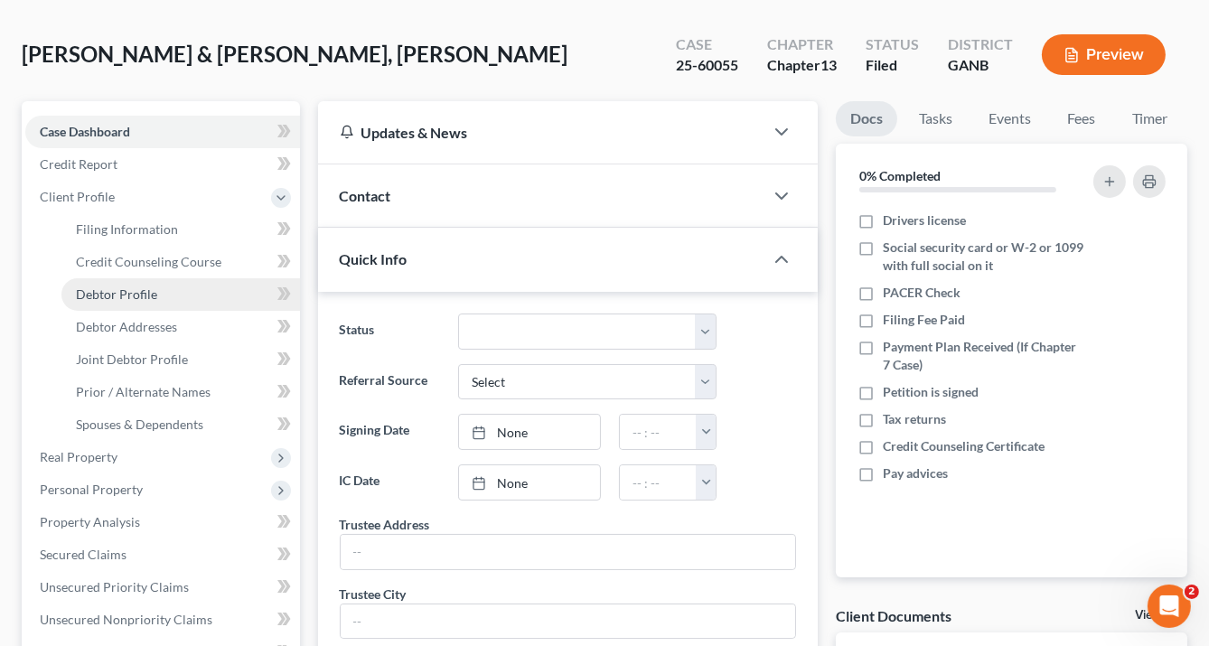
click at [123, 290] on span "Debtor Profile" at bounding box center [116, 294] width 81 height 15
select select "1"
select select "7"
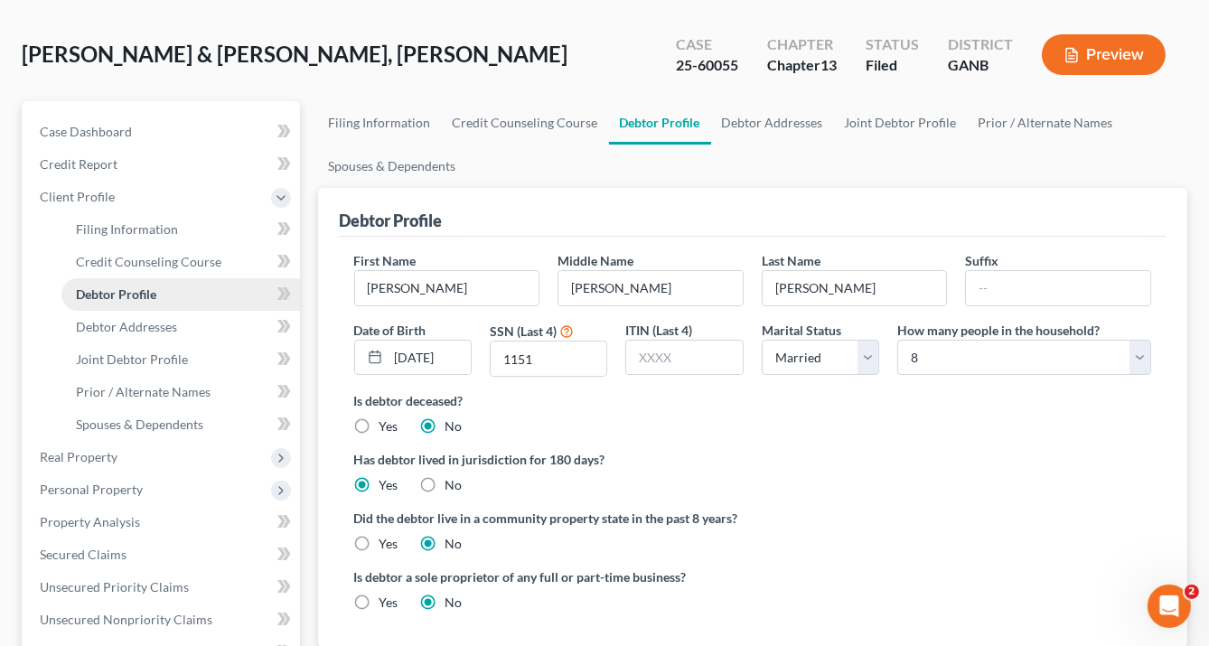
radio input "true"
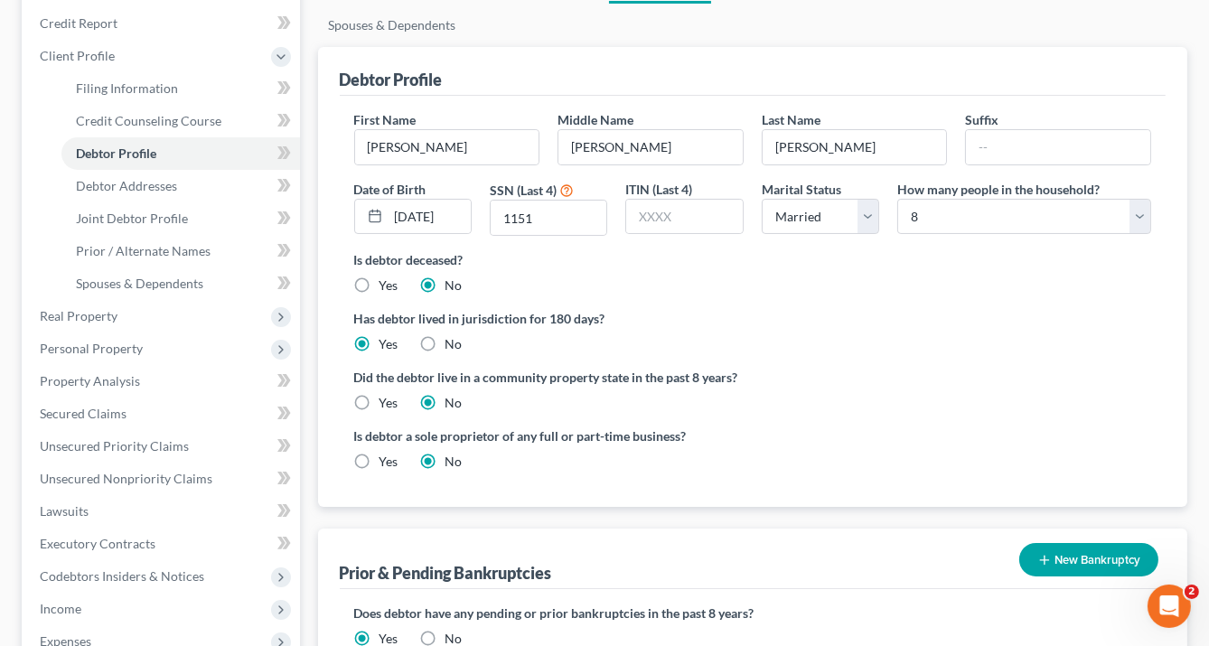
scroll to position [217, 0]
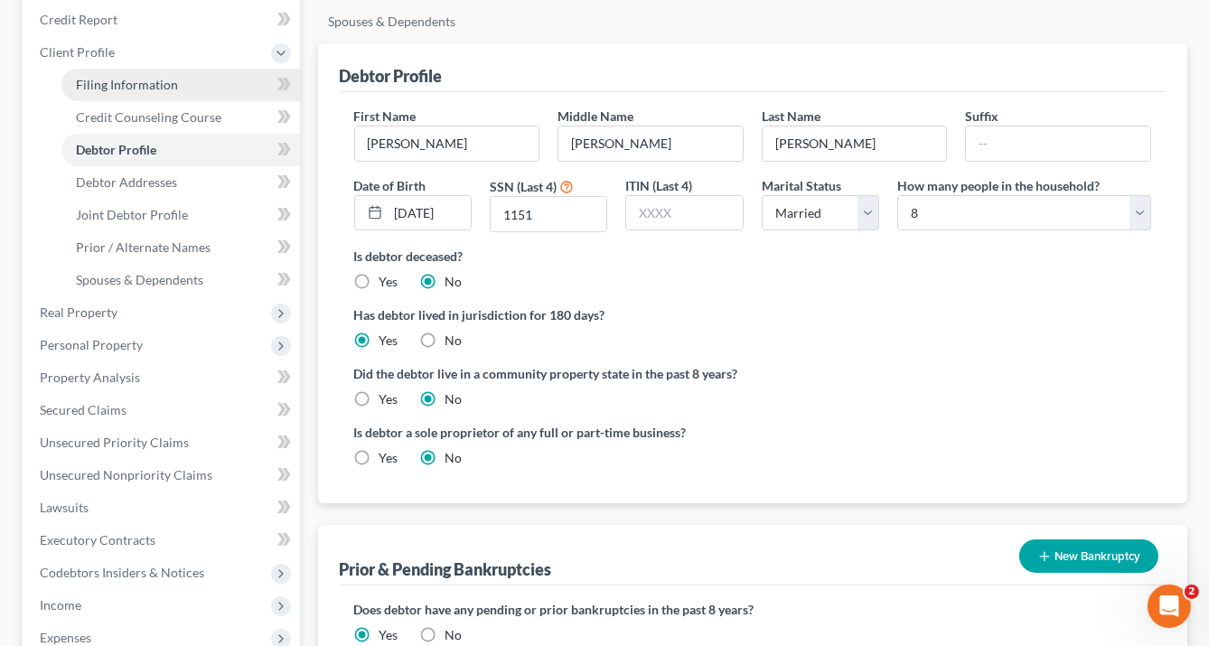
click at [139, 82] on span "Filing Information" at bounding box center [127, 84] width 102 height 15
select select "1"
select select "3"
select select "19"
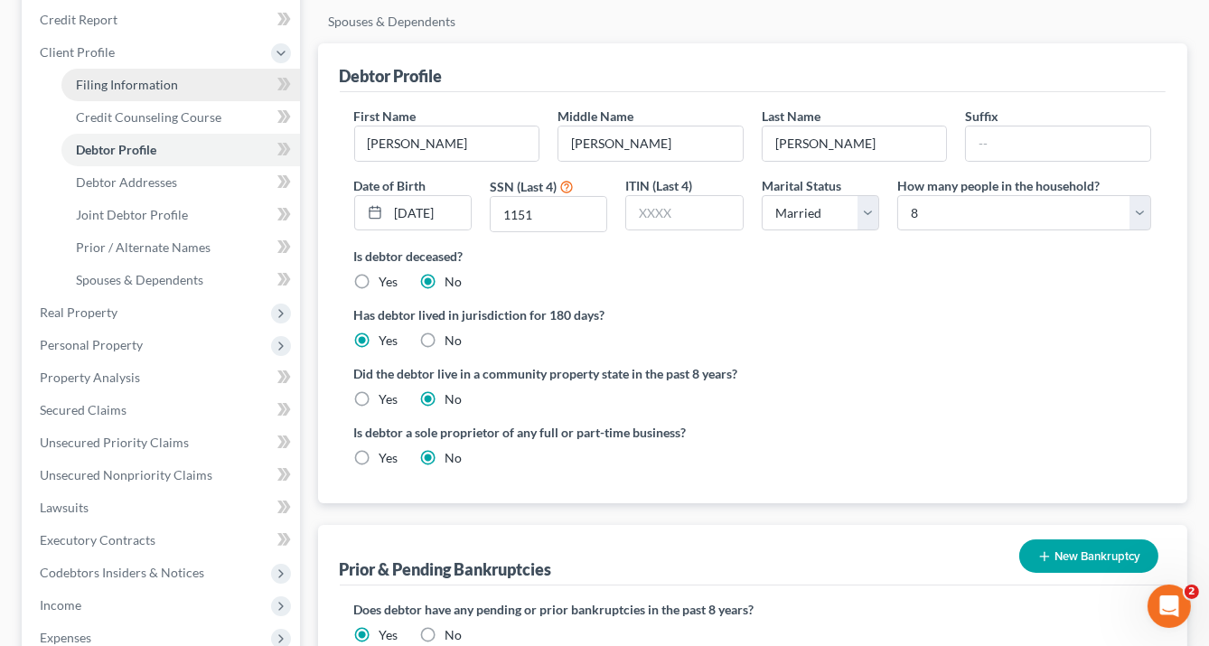
select select "0"
select select "10"
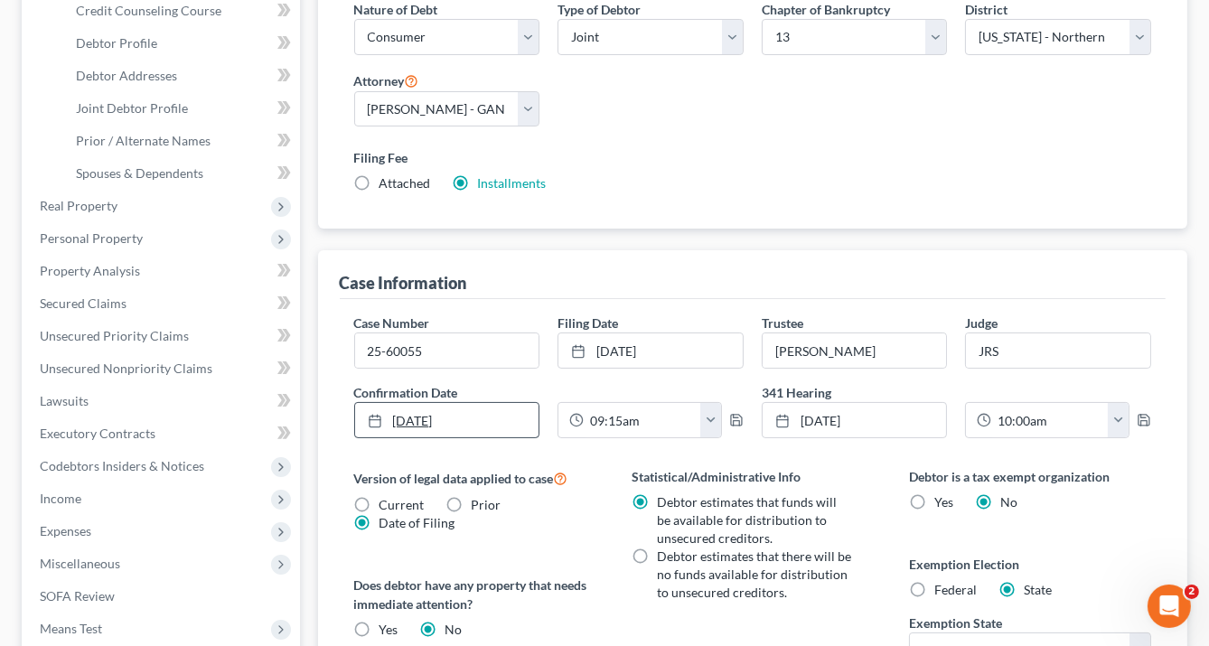
scroll to position [362, 0]
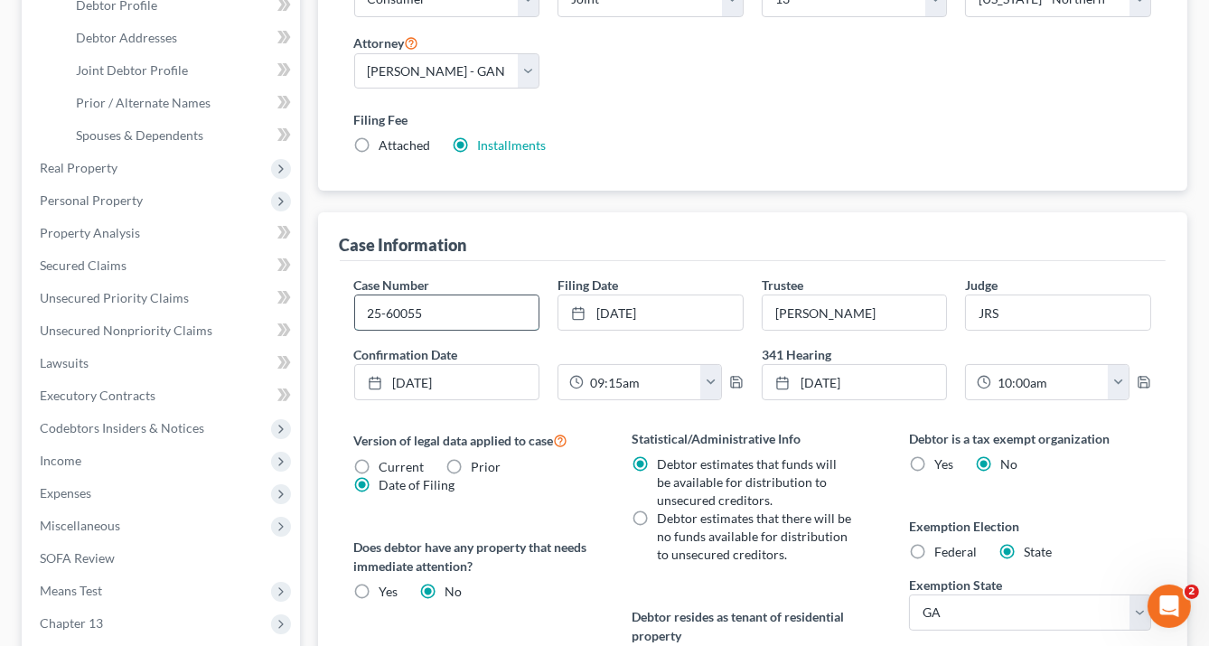
click at [438, 305] on input "25-60055" at bounding box center [447, 313] width 184 height 34
type input "25-60055-jrs"
drag, startPoint x: 1041, startPoint y: 313, endPoint x: 927, endPoint y: 300, distance: 114.6
click at [927, 300] on div "Case Number 25-60055-jrs Filing Date 9/2/2025 close Date 9/2/2025 Time 12:00 AM…" at bounding box center [753, 345] width 816 height 139
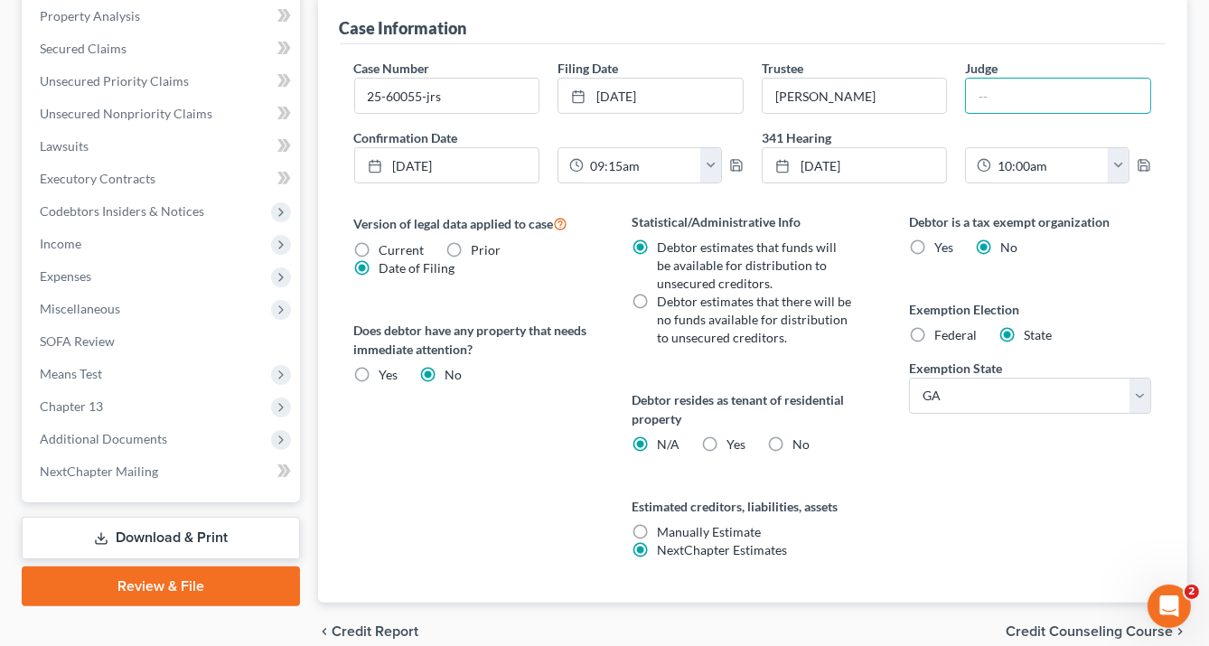
scroll to position [434, 0]
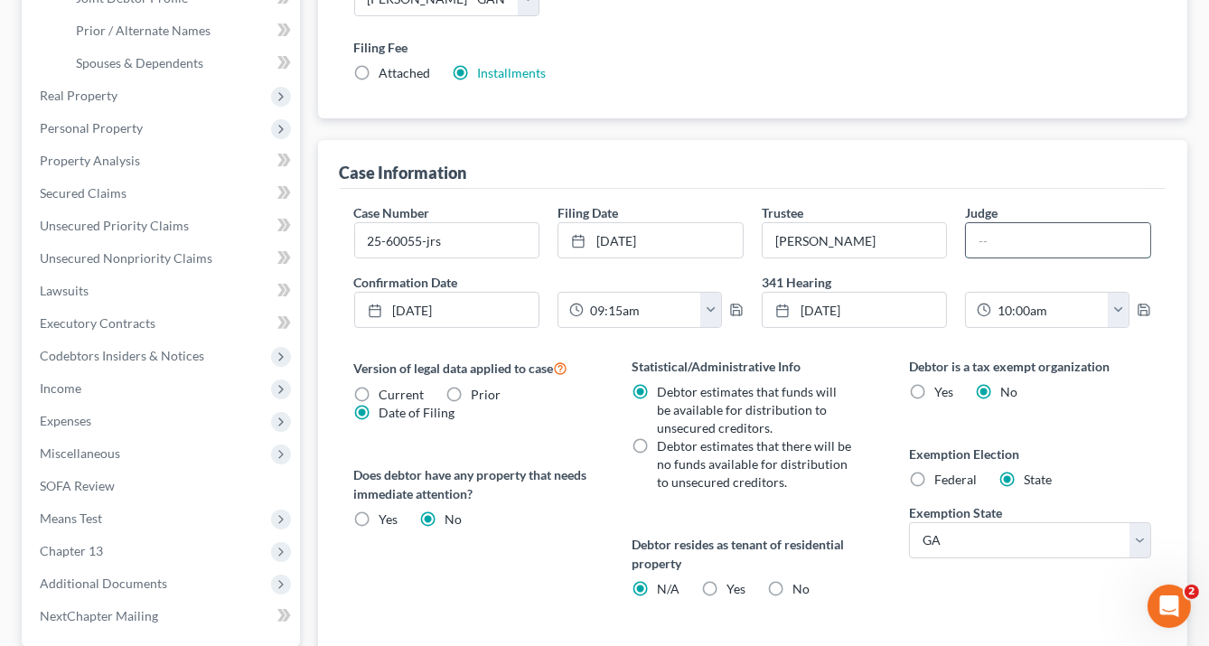
click at [997, 237] on input "text" at bounding box center [1058, 240] width 184 height 34
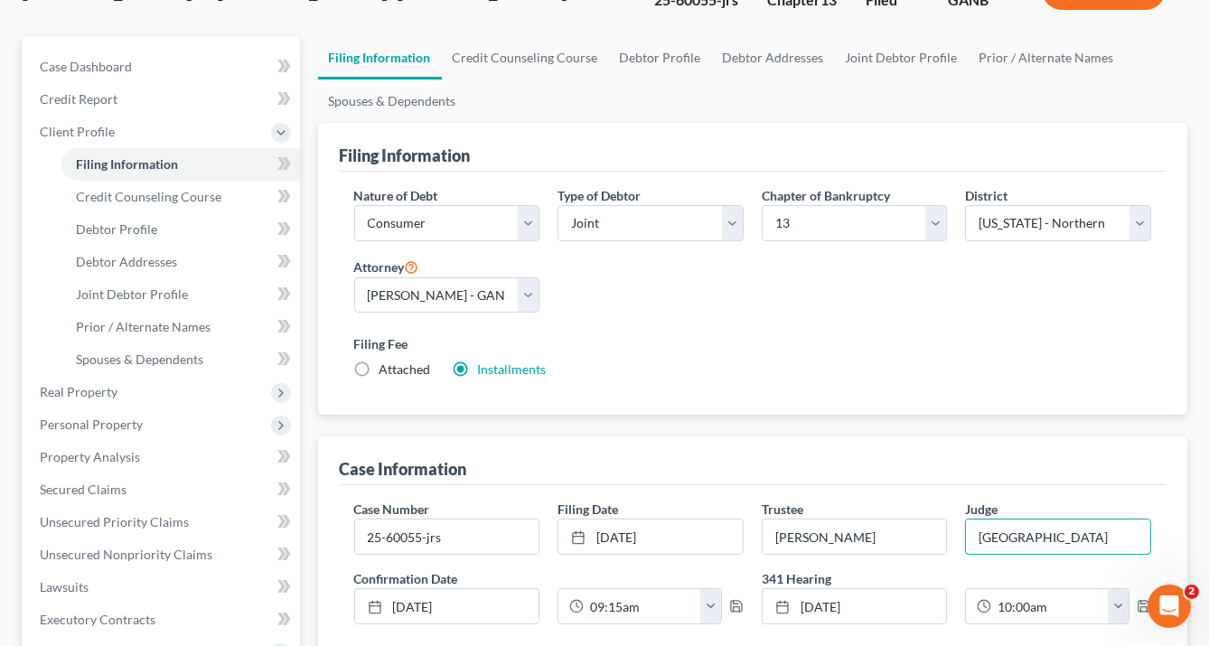
scroll to position [0, 0]
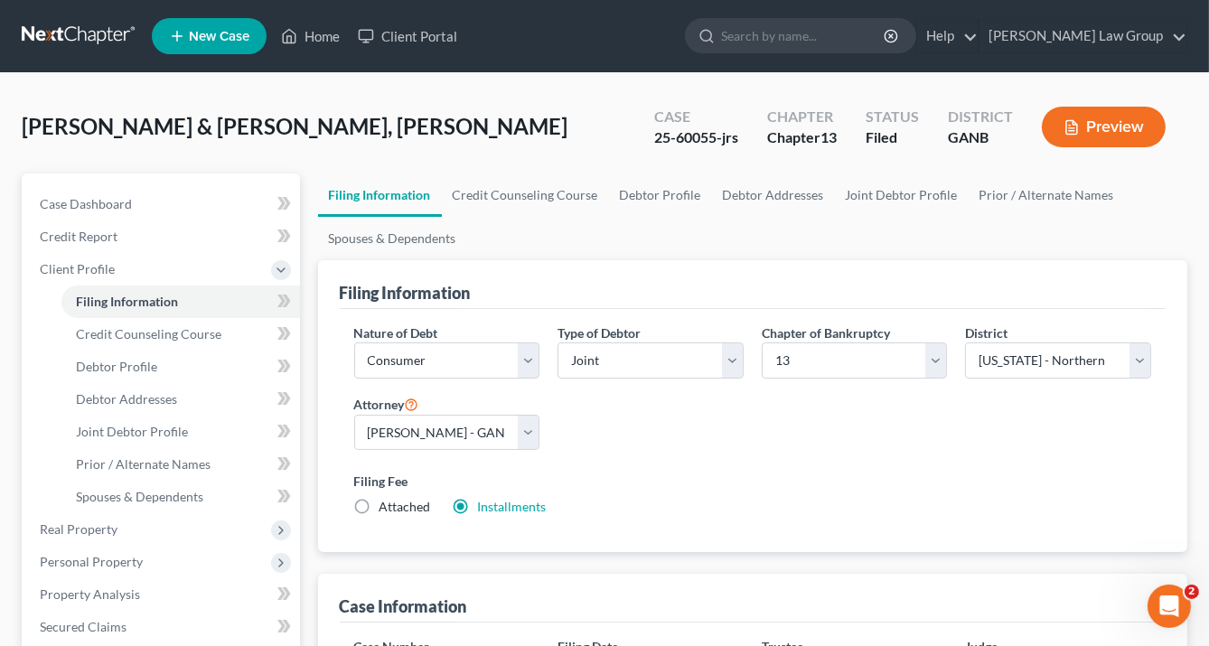
type input "ATLANTA"
